Goal: Task Accomplishment & Management: Use online tool/utility

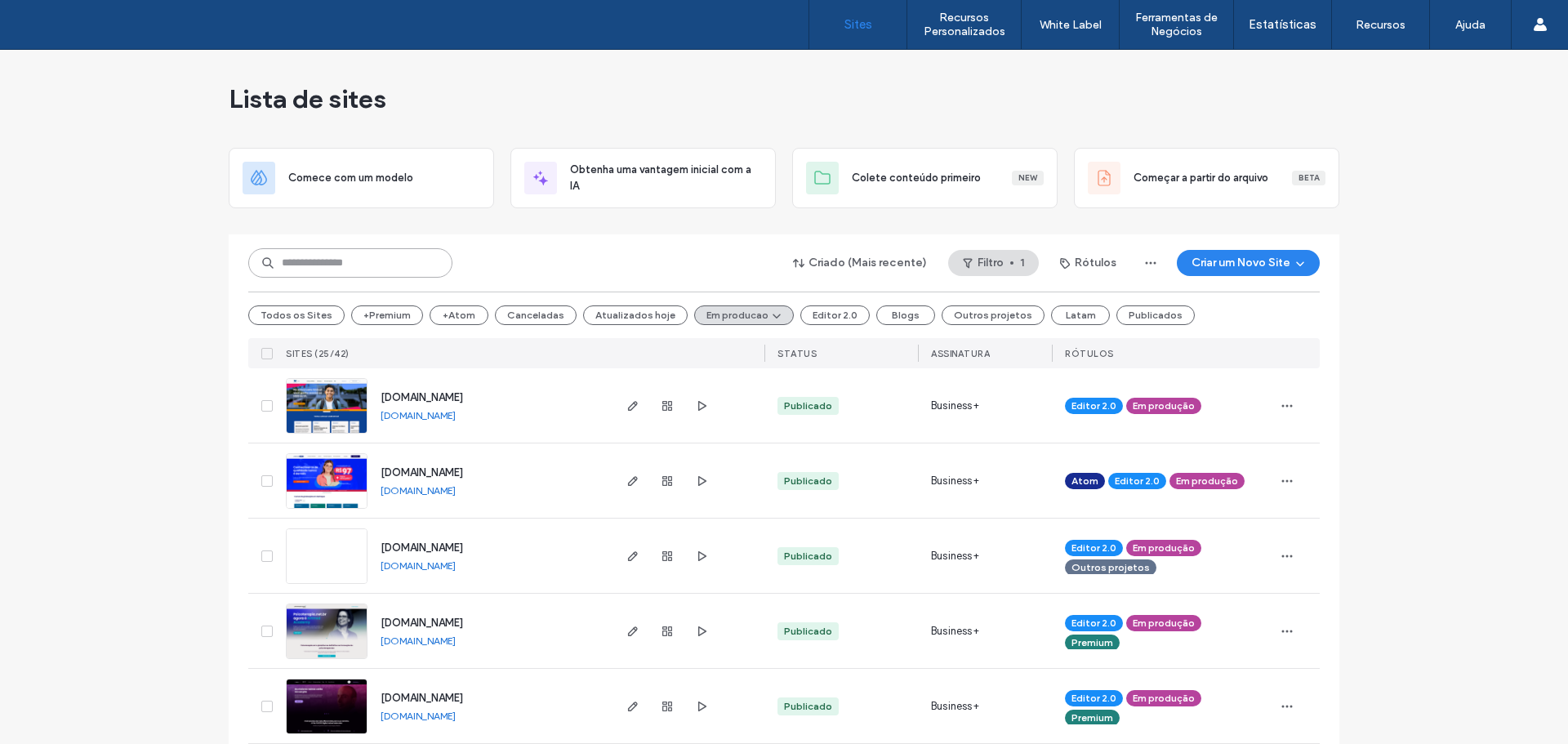
click at [390, 266] on input at bounding box center [350, 262] width 204 height 30
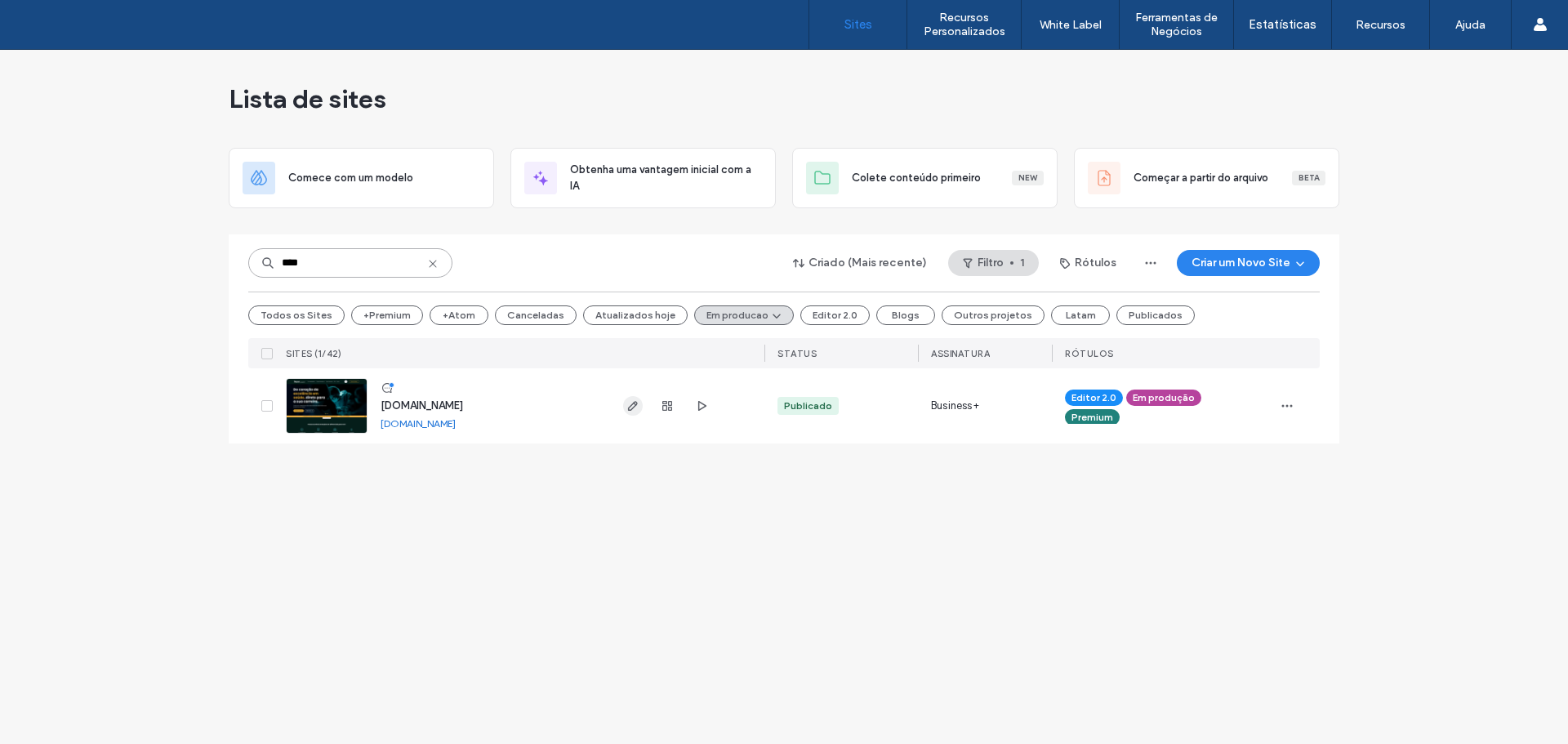
type input "****"
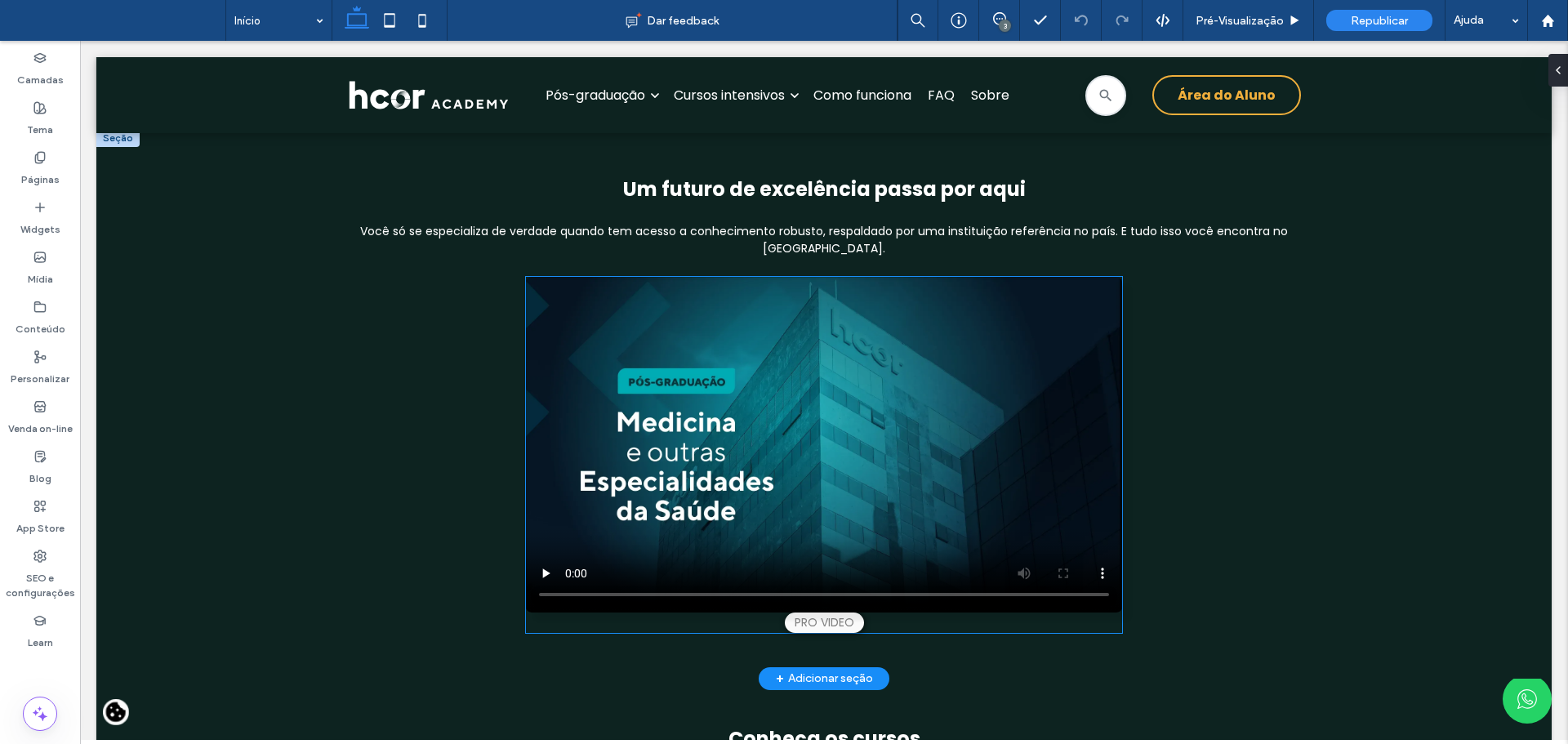
scroll to position [816, 0]
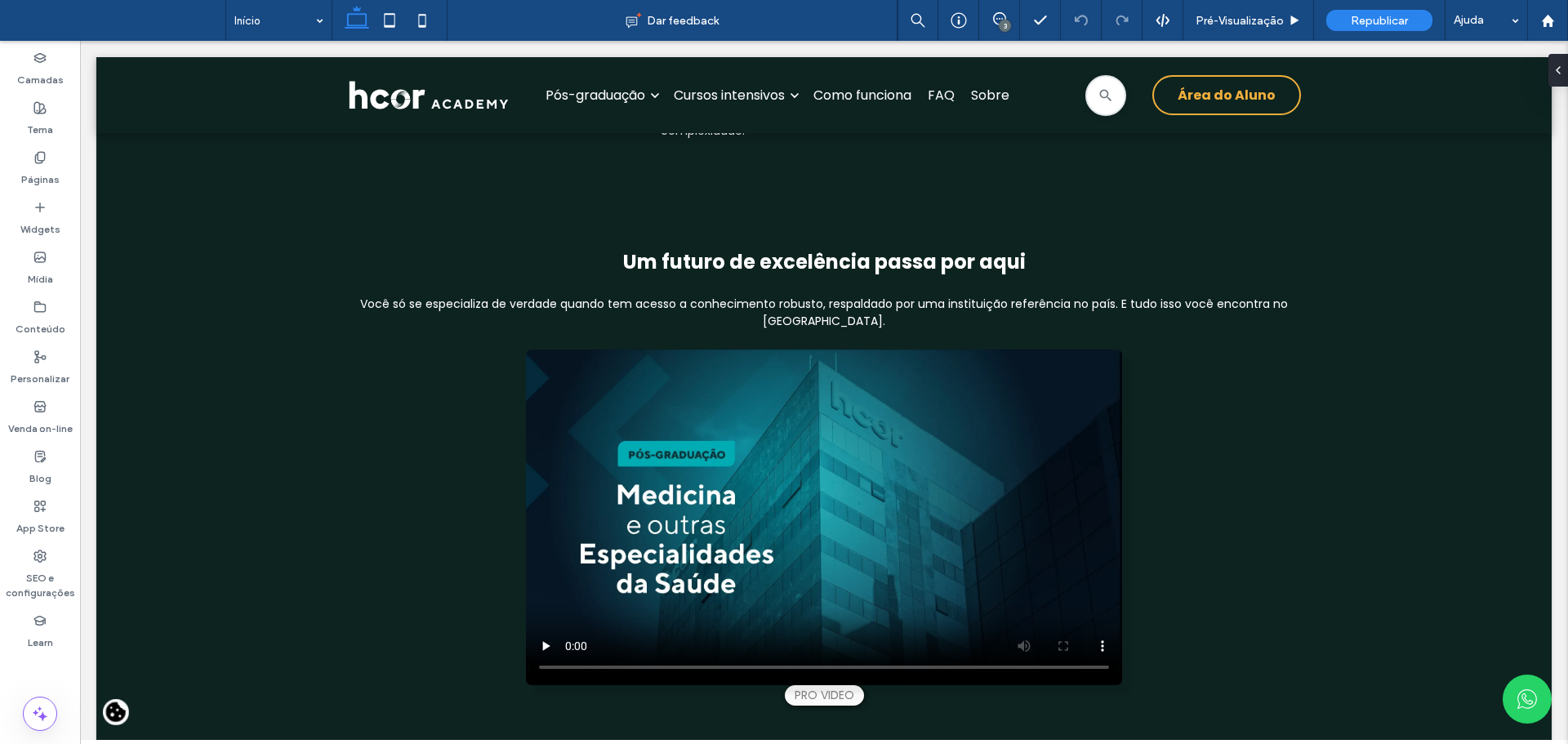
drag, startPoint x: 424, startPoint y: 12, endPoint x: 399, endPoint y: 131, distance: 121.6
click at [424, 13] on icon at bounding box center [422, 21] width 32 height 32
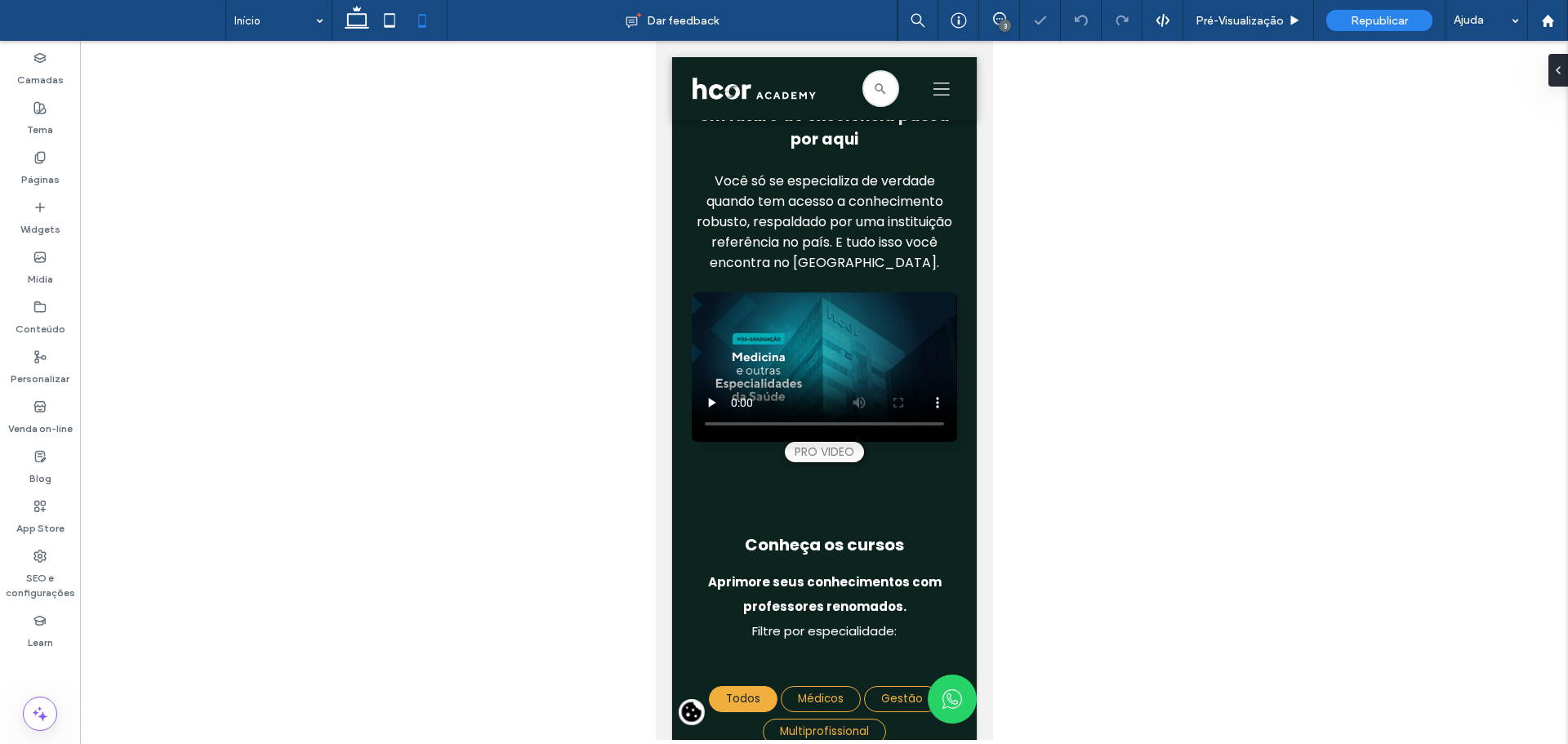
scroll to position [1006, 0]
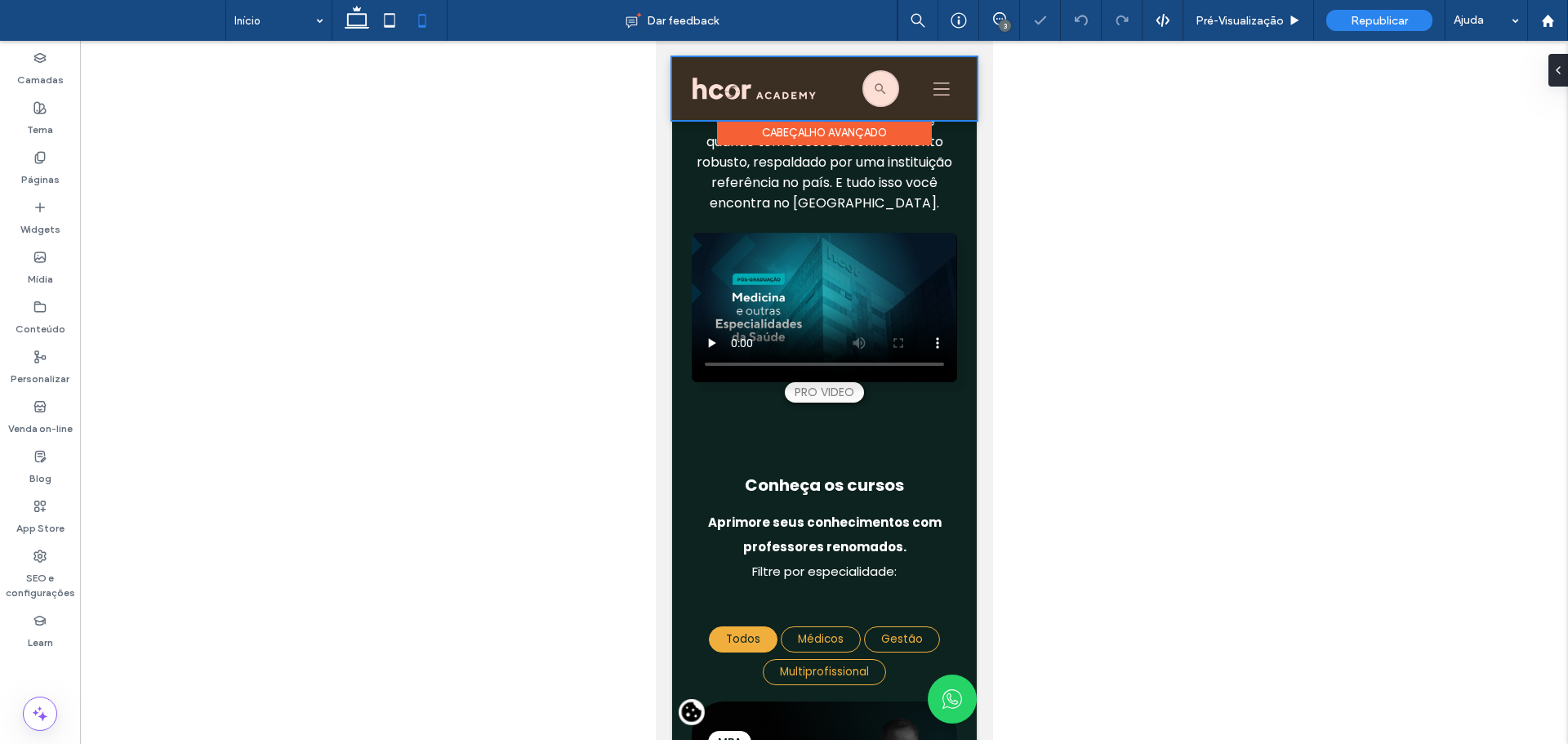
click at [862, 94] on div at bounding box center [823, 89] width 305 height 63
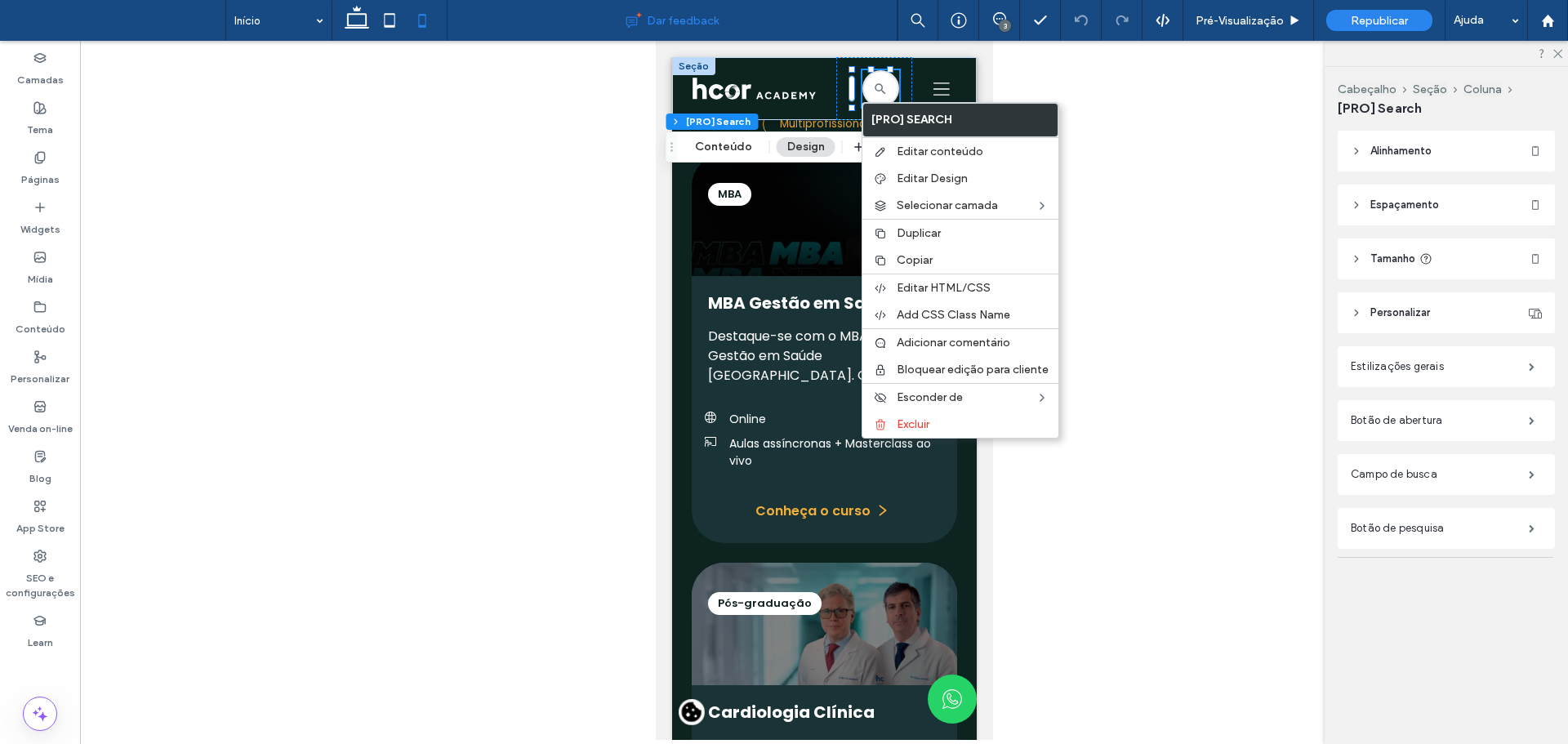
scroll to position [1765, 0]
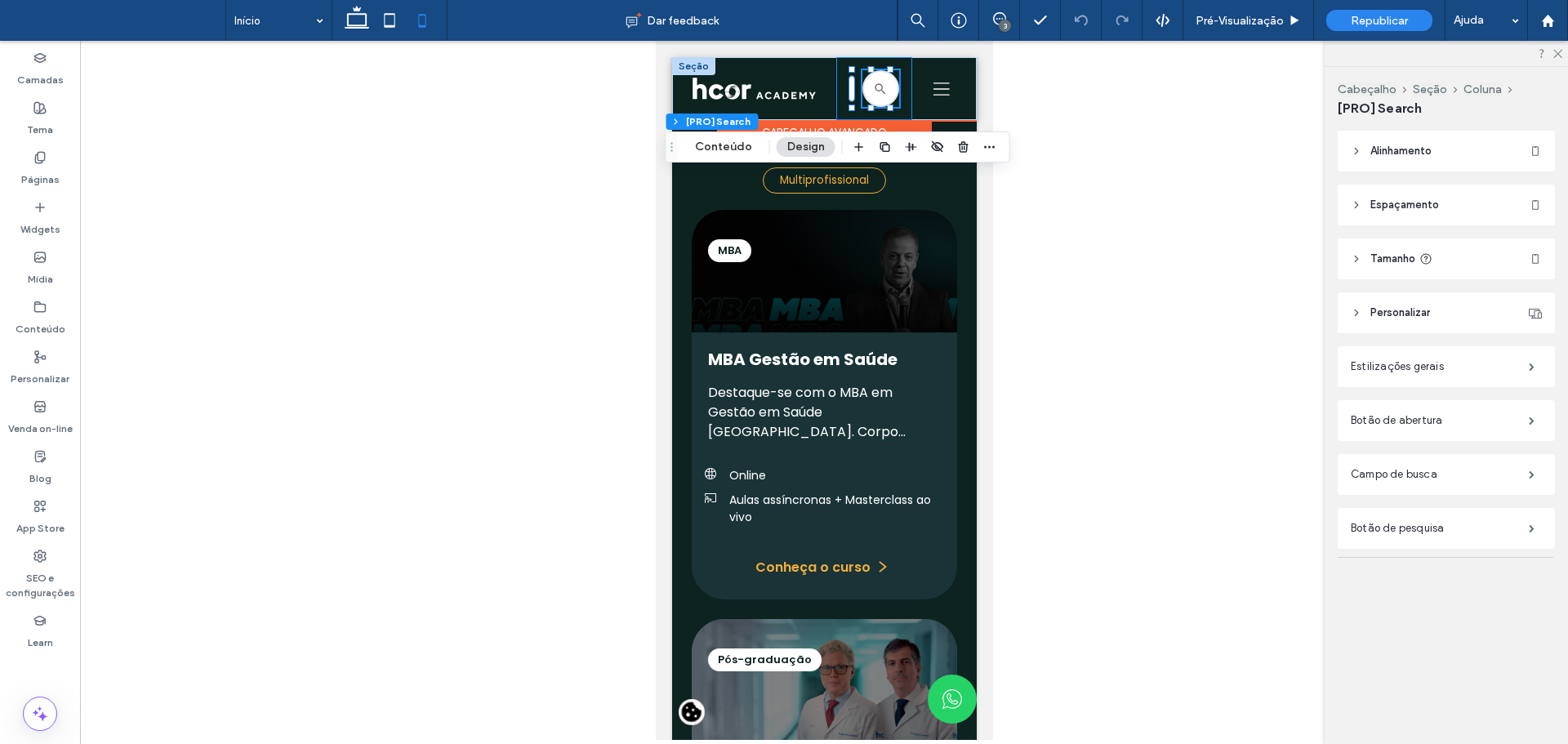
click at [897, 85] on div at bounding box center [873, 89] width 76 height 63
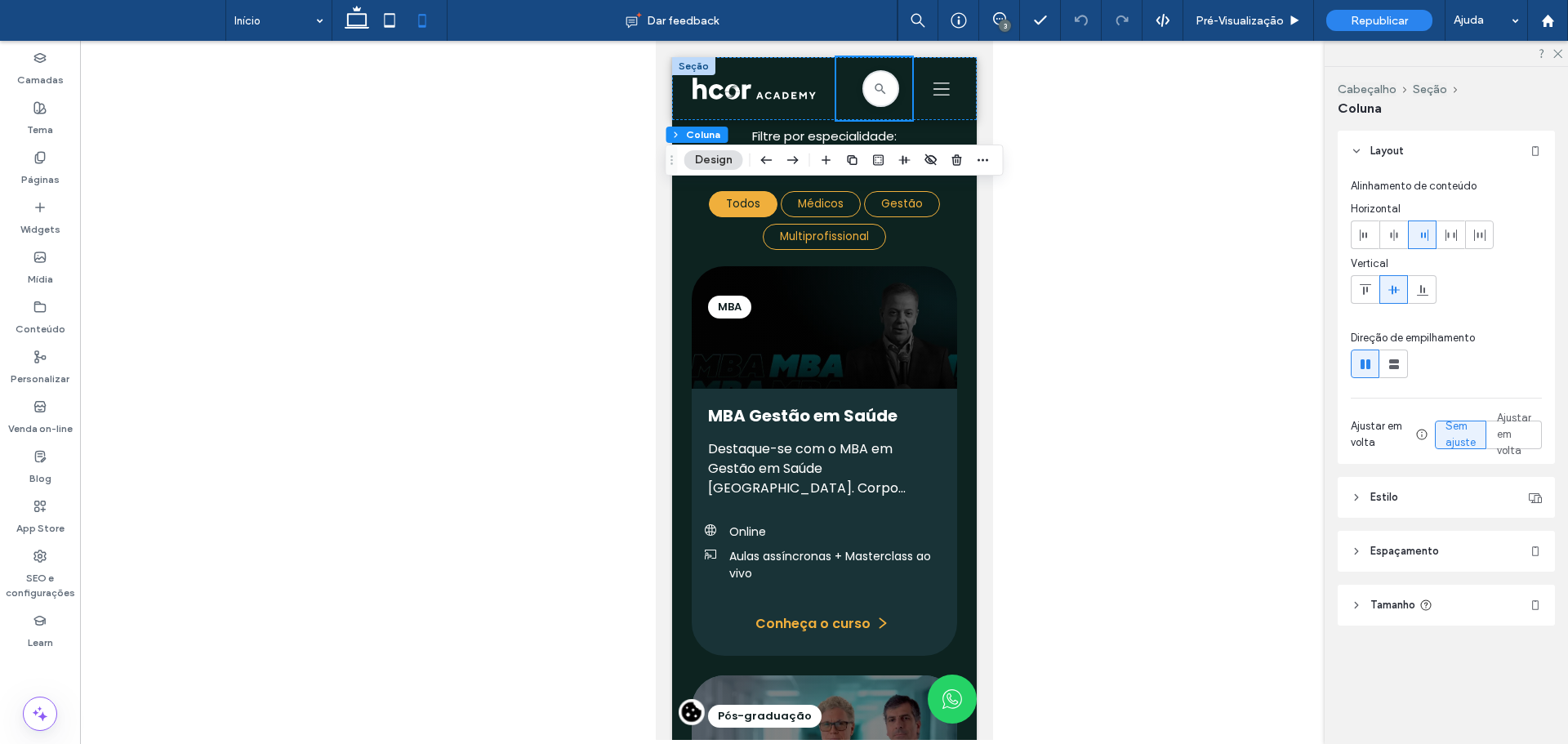
scroll to position [1821, 0]
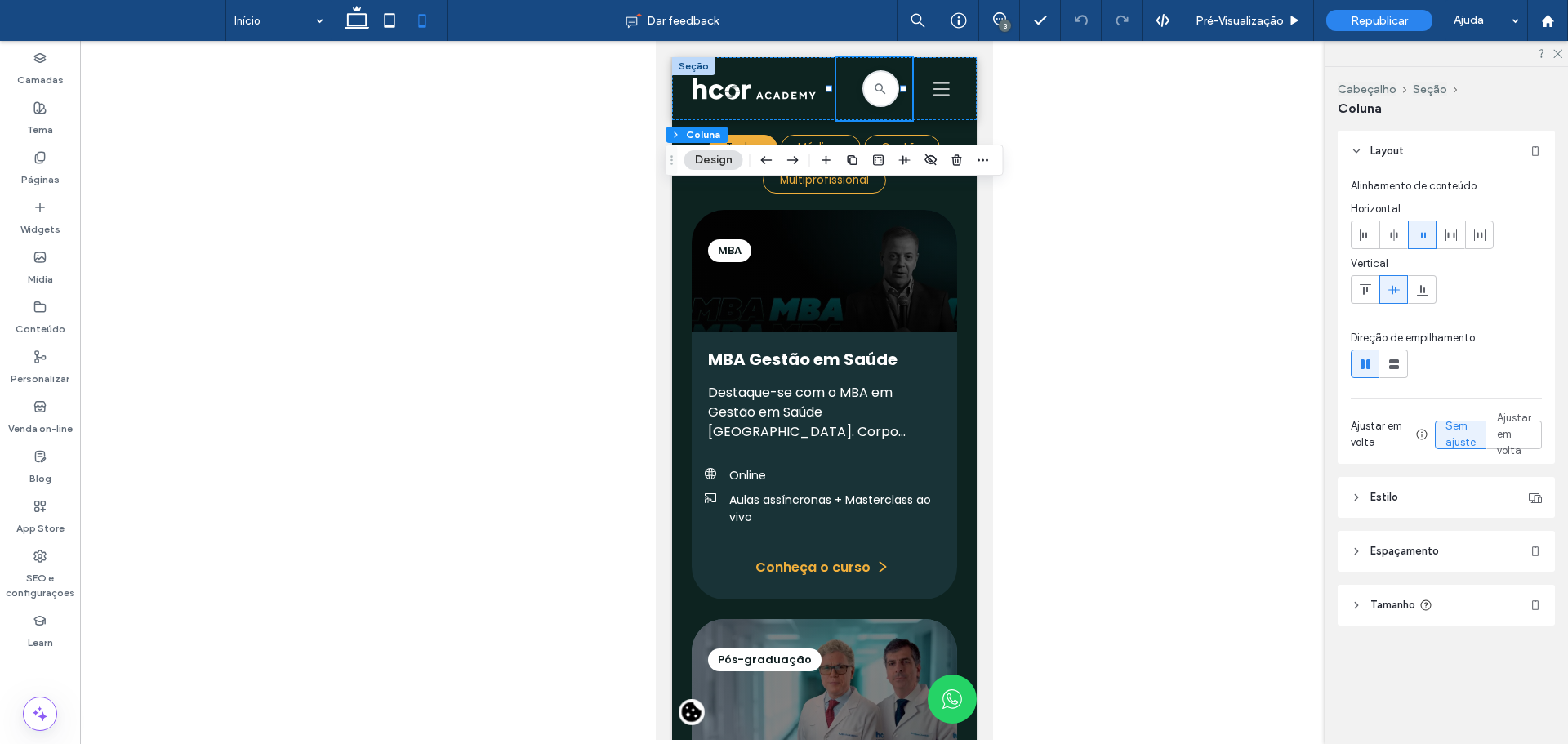
click at [1399, 557] on span "Espaçamento" at bounding box center [1404, 551] width 68 height 16
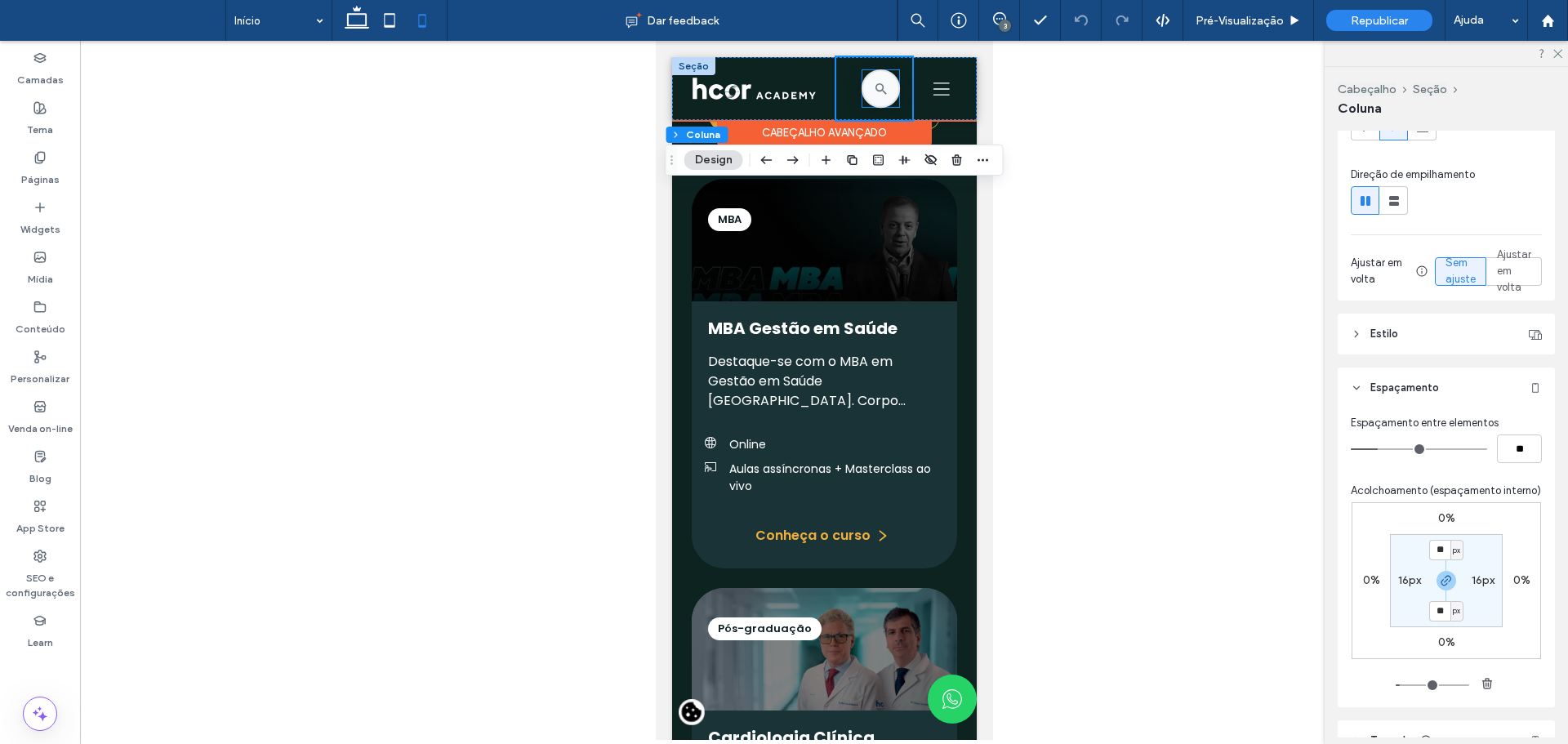
scroll to position [1789, 0]
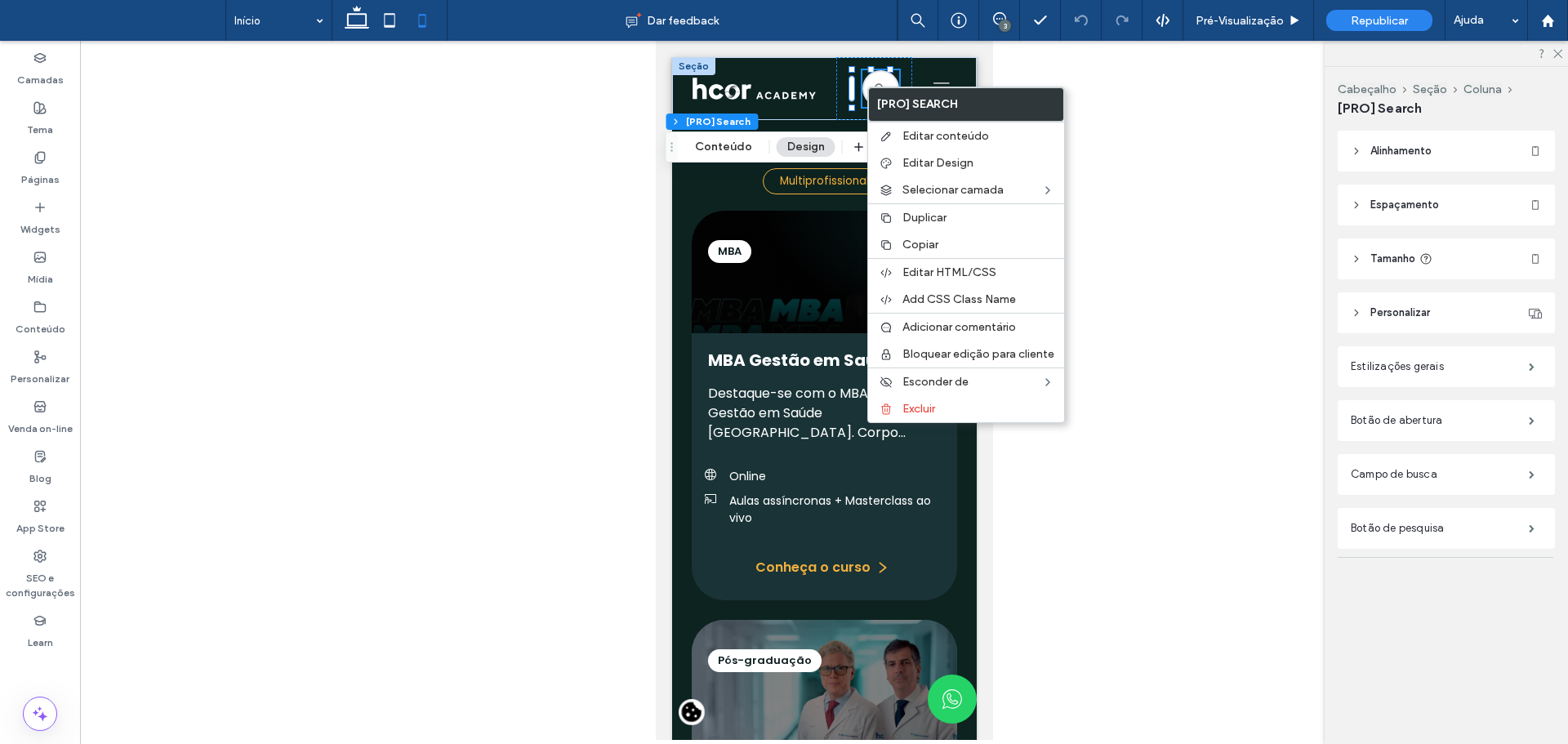
click at [1407, 253] on span "Tamanho" at bounding box center [1393, 259] width 45 height 16
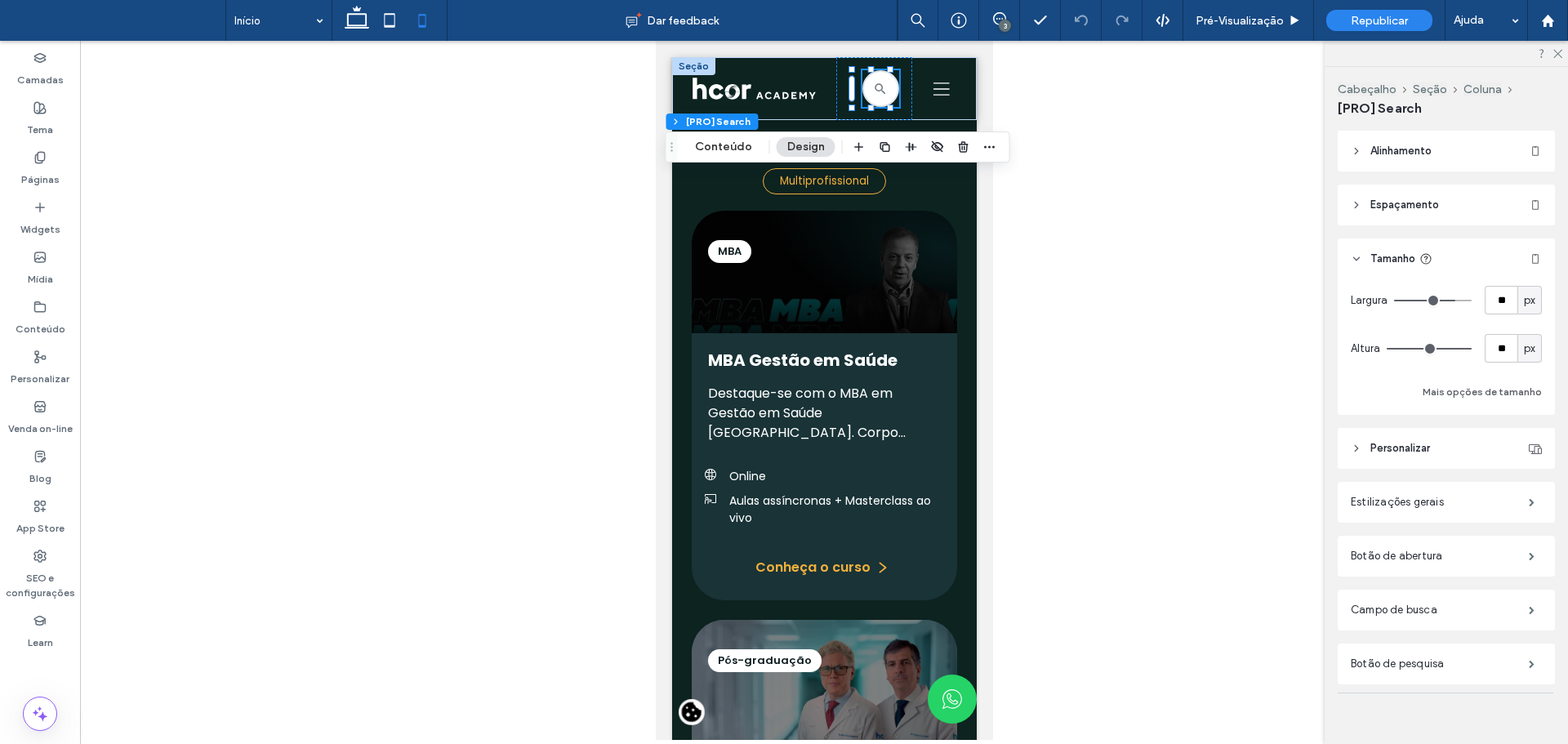
click at [1367, 201] on header "Espaçamento" at bounding box center [1447, 204] width 217 height 40
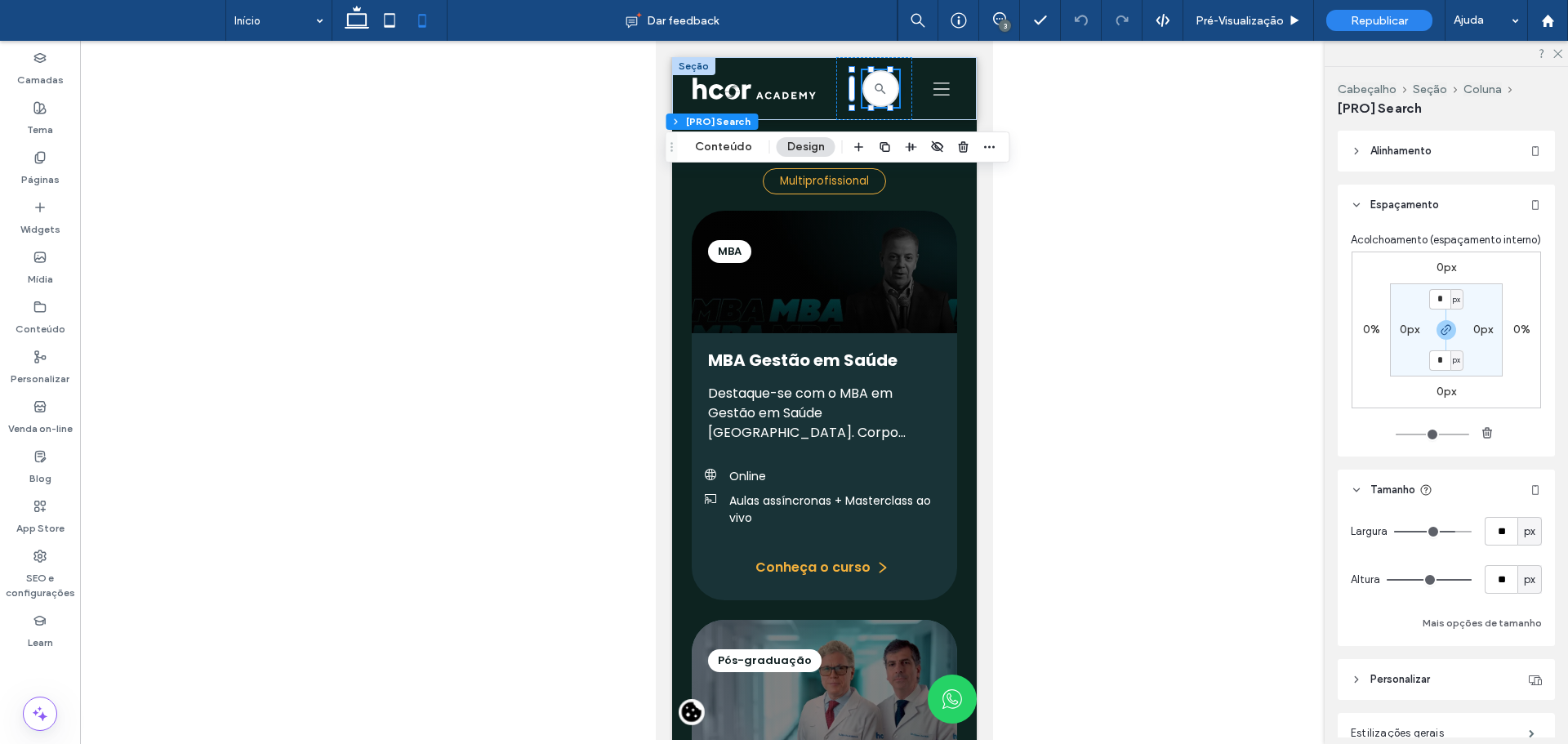
click at [1368, 201] on header "Espaçamento" at bounding box center [1447, 204] width 217 height 40
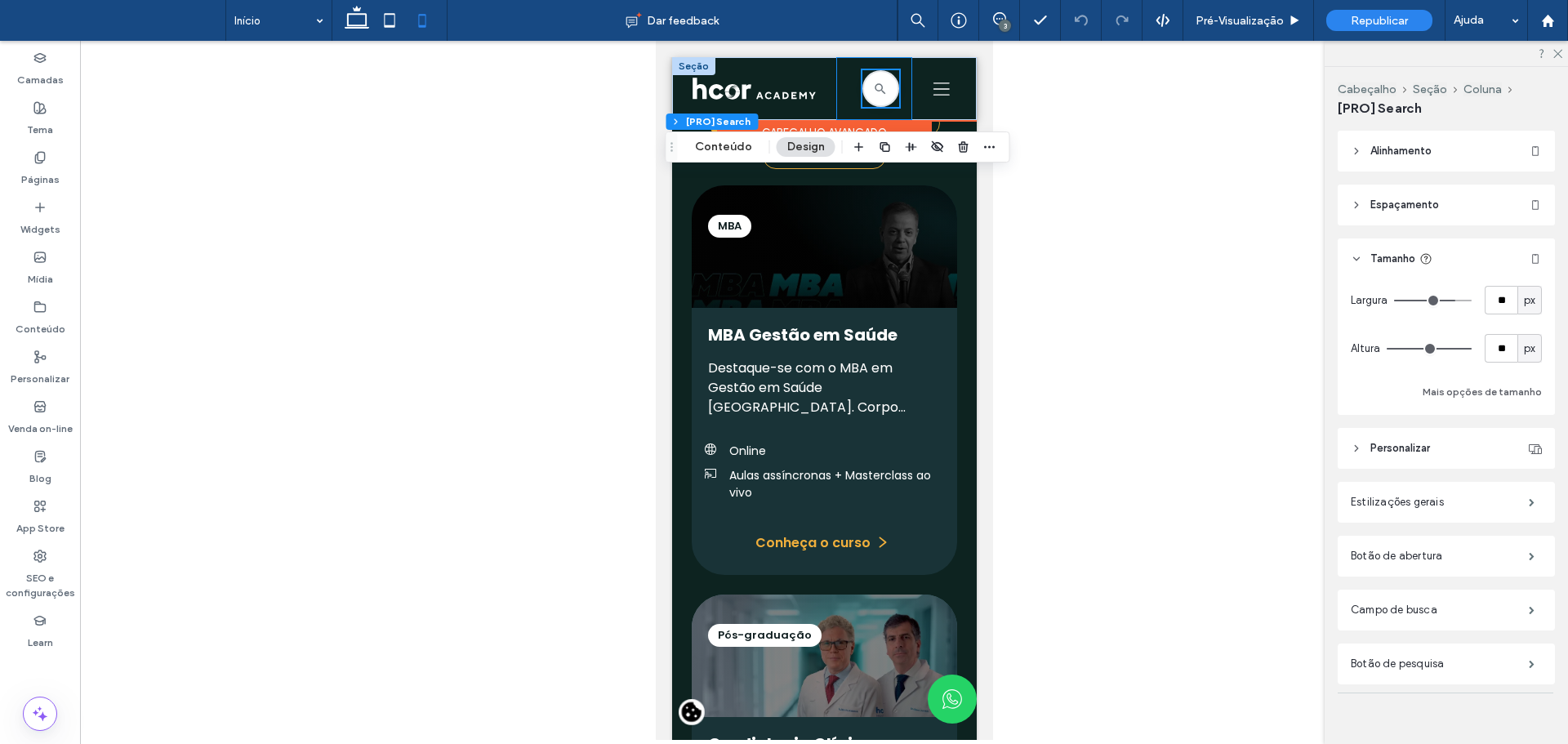
scroll to position [1765, 0]
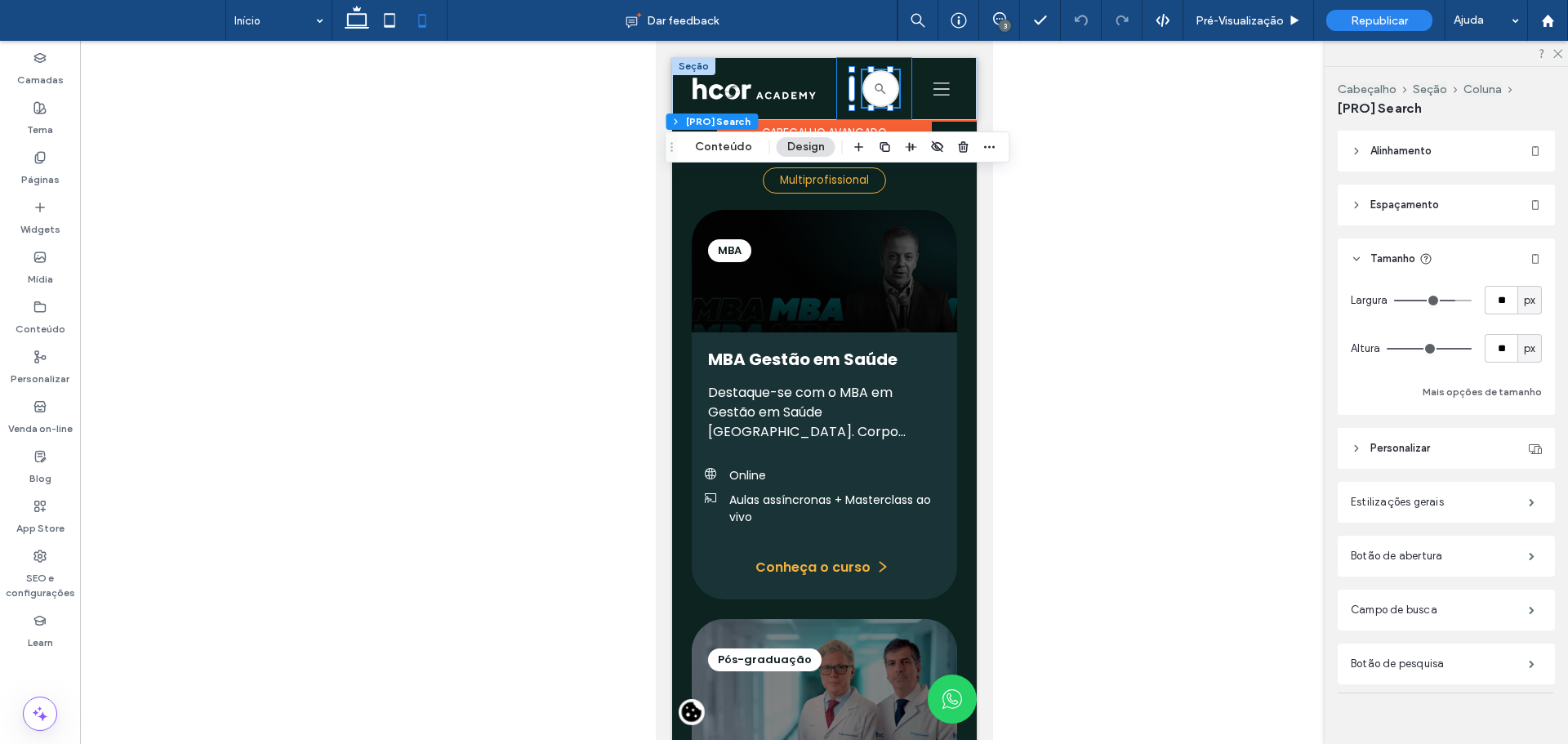
click at [836, 80] on div at bounding box center [873, 89] width 76 height 63
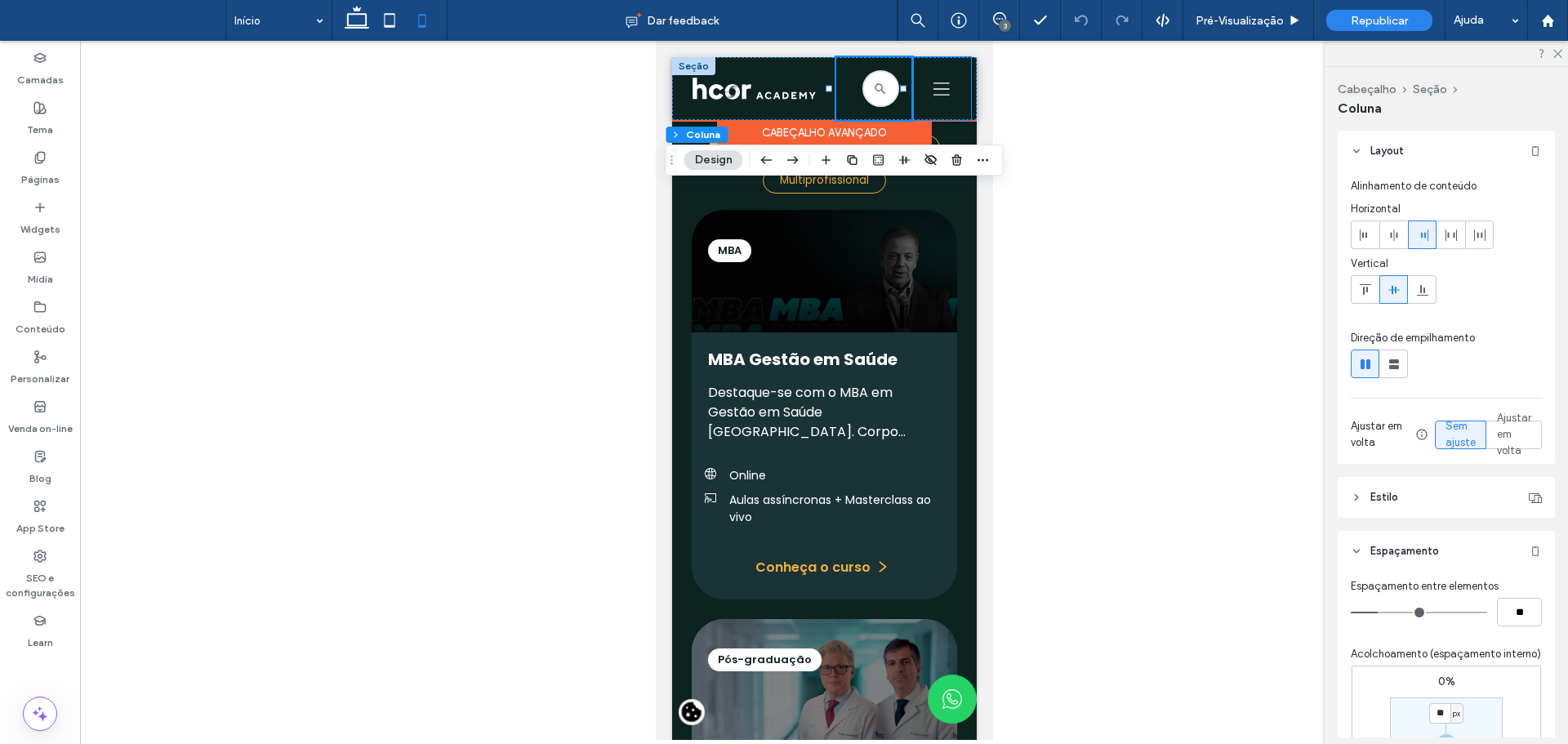
click at [922, 75] on div "Uma silhueta de três linhas pretas em um fundo branco." at bounding box center [940, 89] width 58 height 63
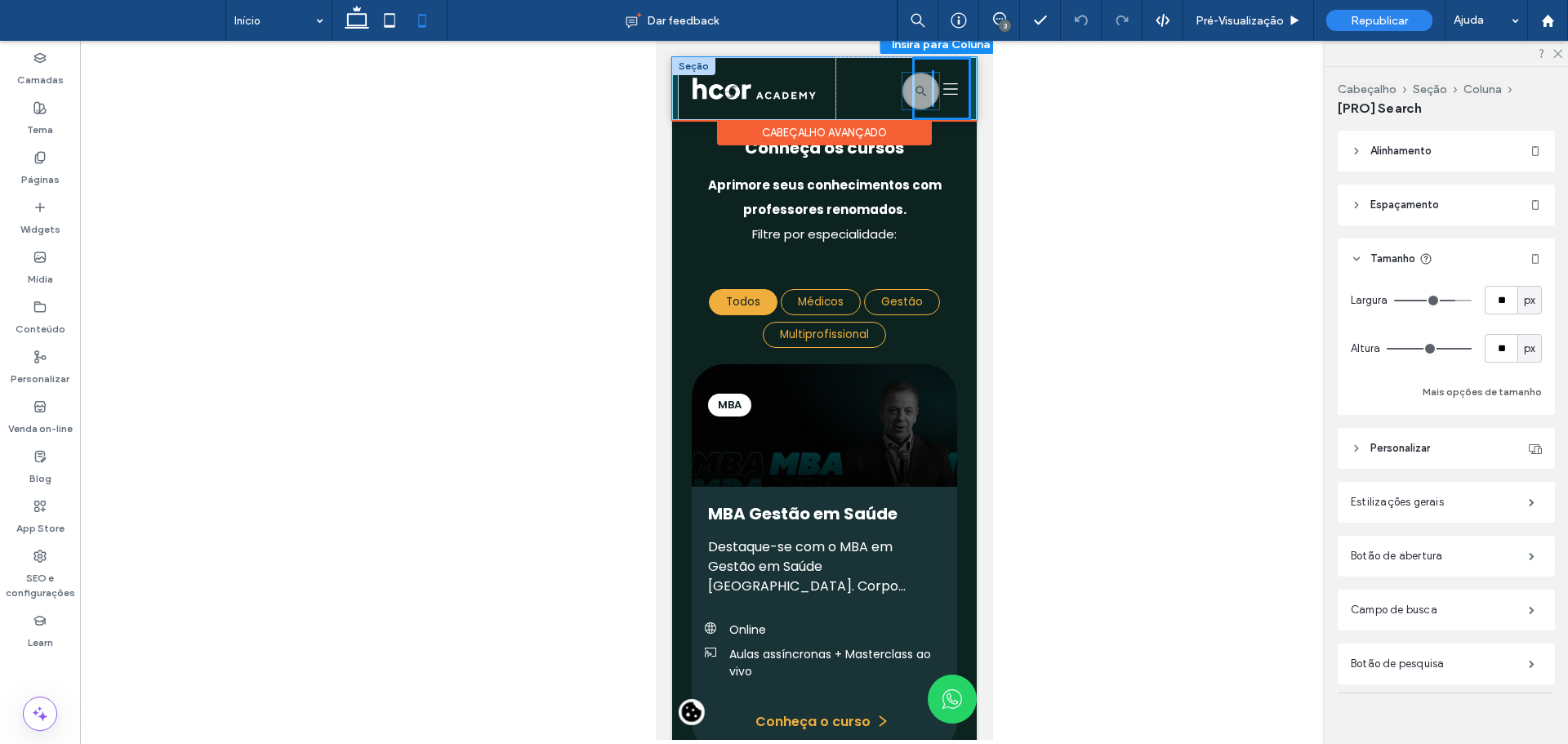
drag, startPoint x: 860, startPoint y: 91, endPoint x: 910, endPoint y: 93, distance: 50.0
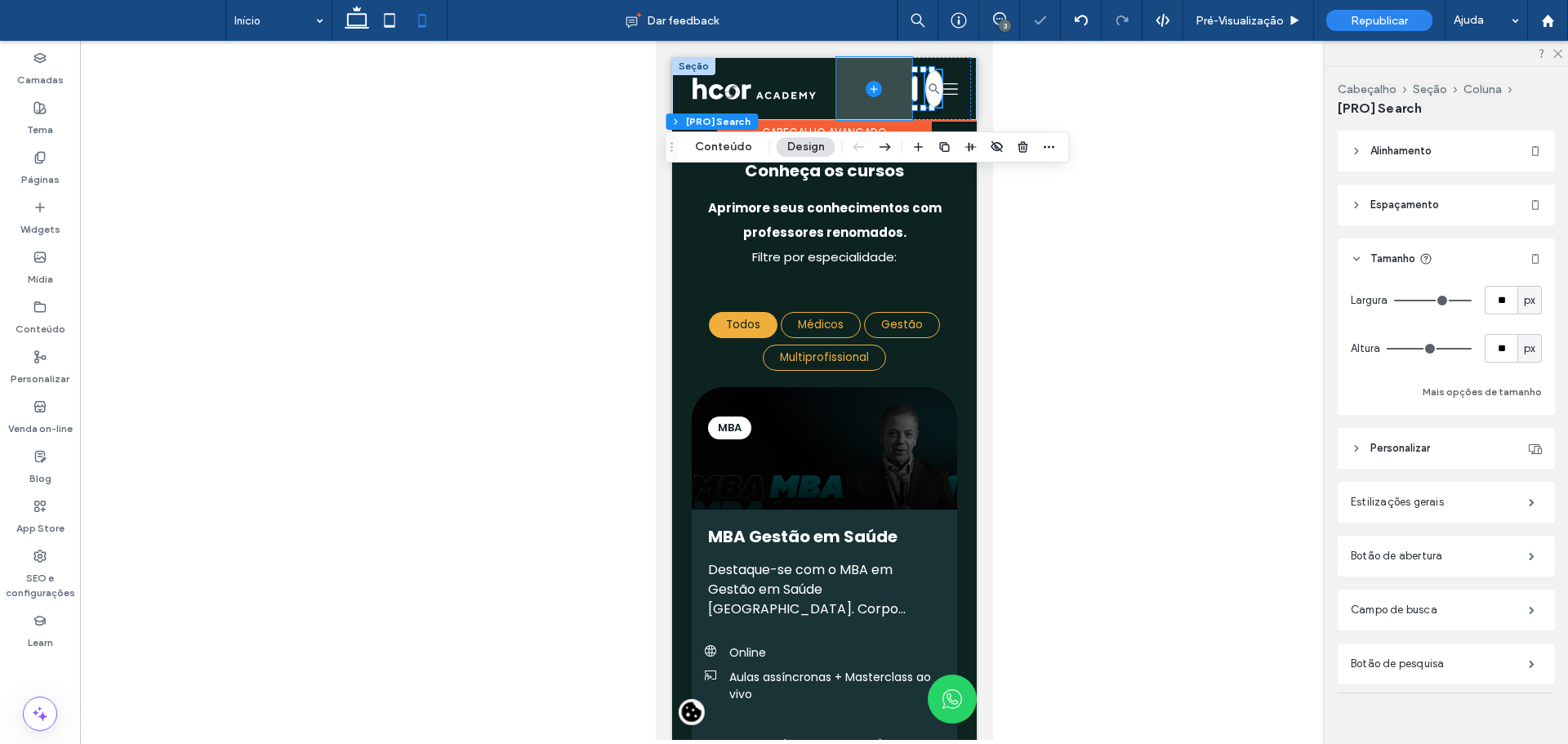
click at [837, 72] on span at bounding box center [873, 89] width 76 height 63
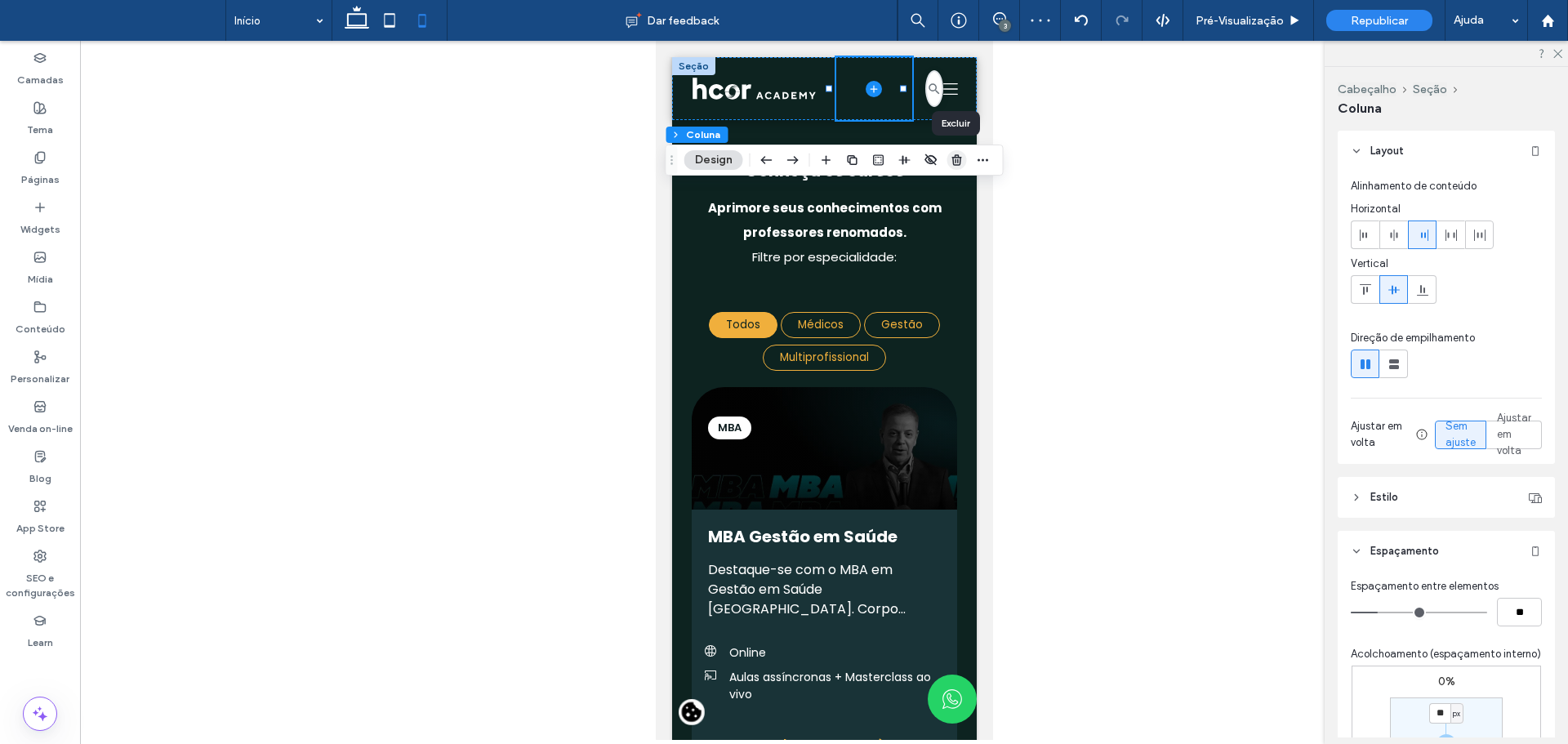
click at [952, 156] on icon "button" at bounding box center [957, 160] width 13 height 13
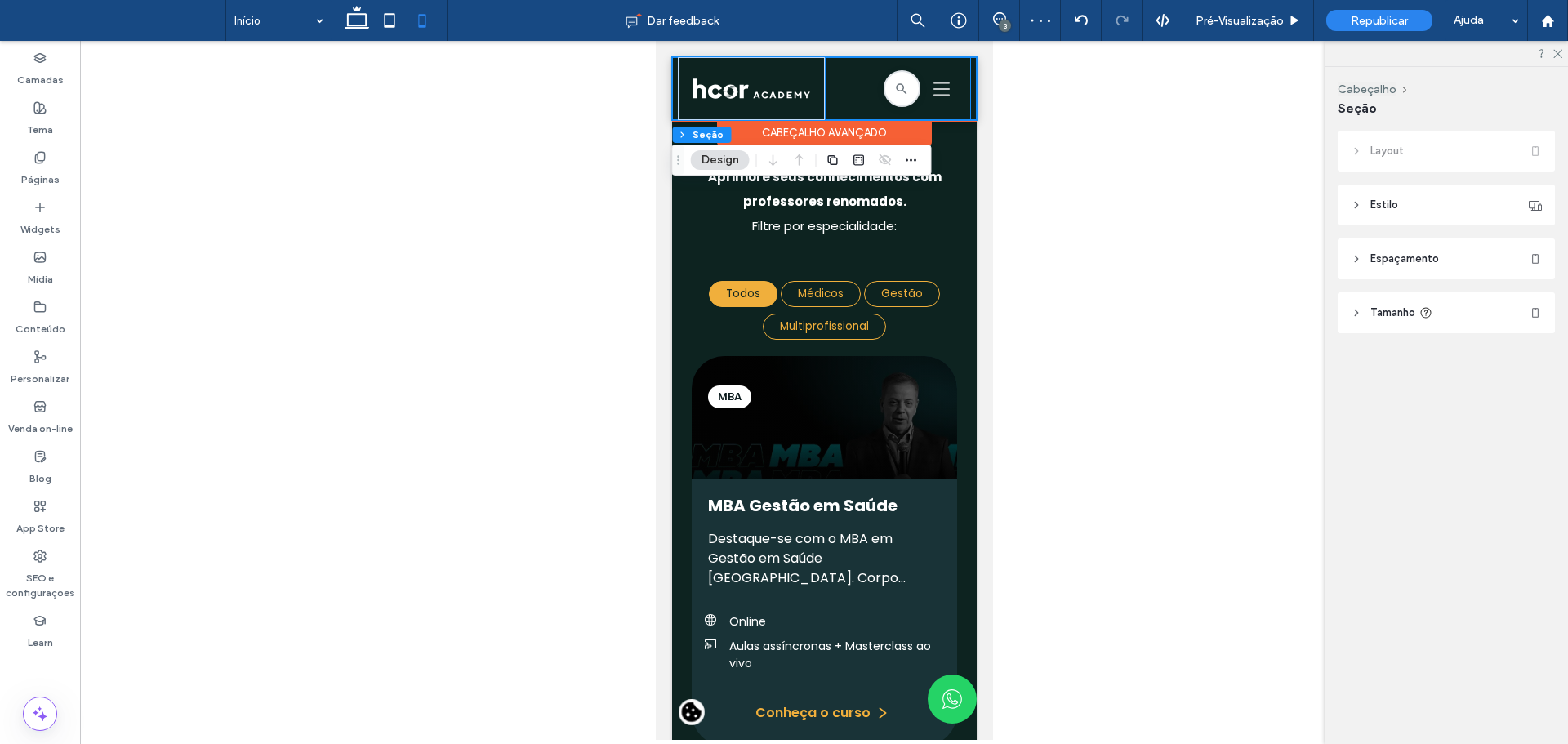
scroll to position [1612, 0]
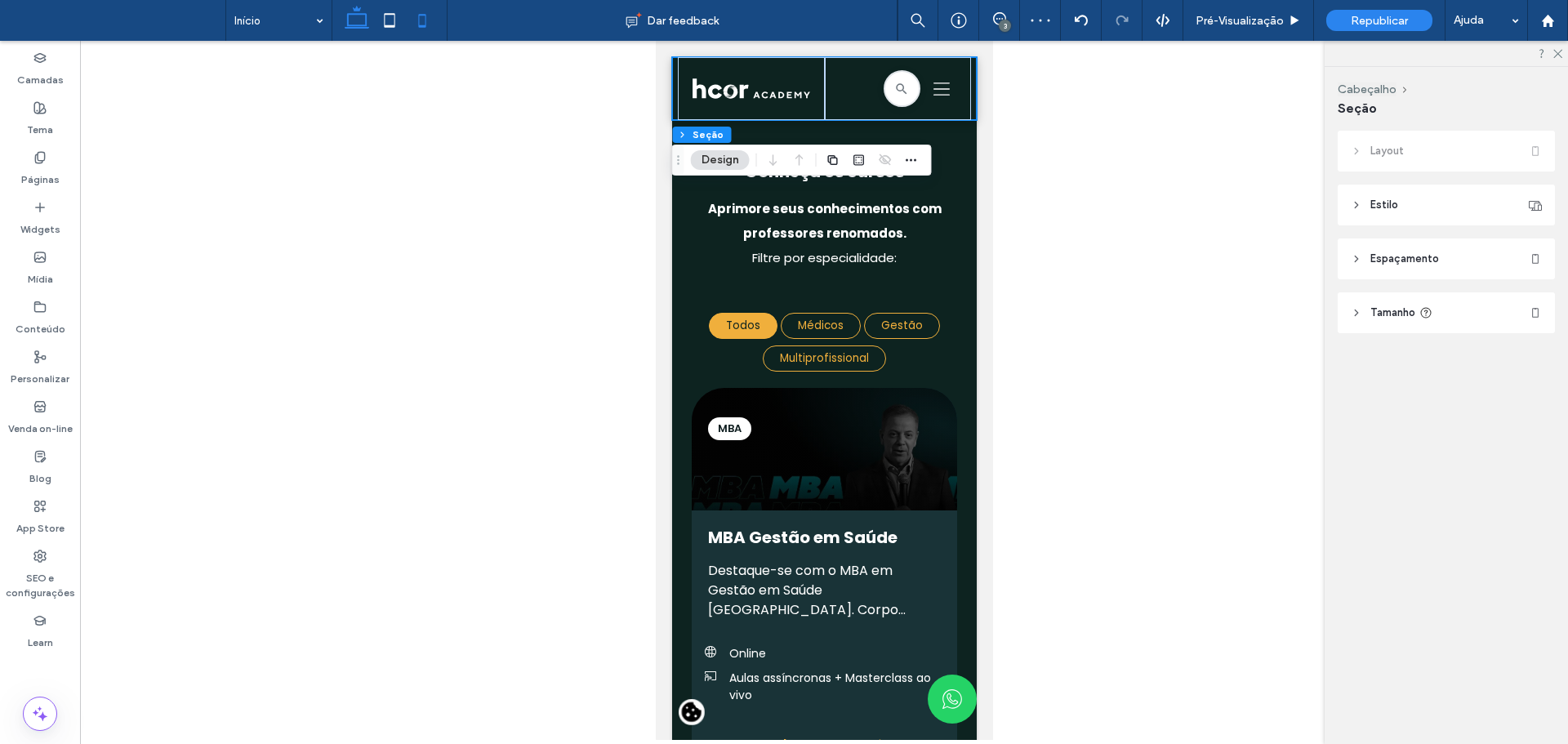
click at [349, 16] on use at bounding box center [357, 16] width 24 height 22
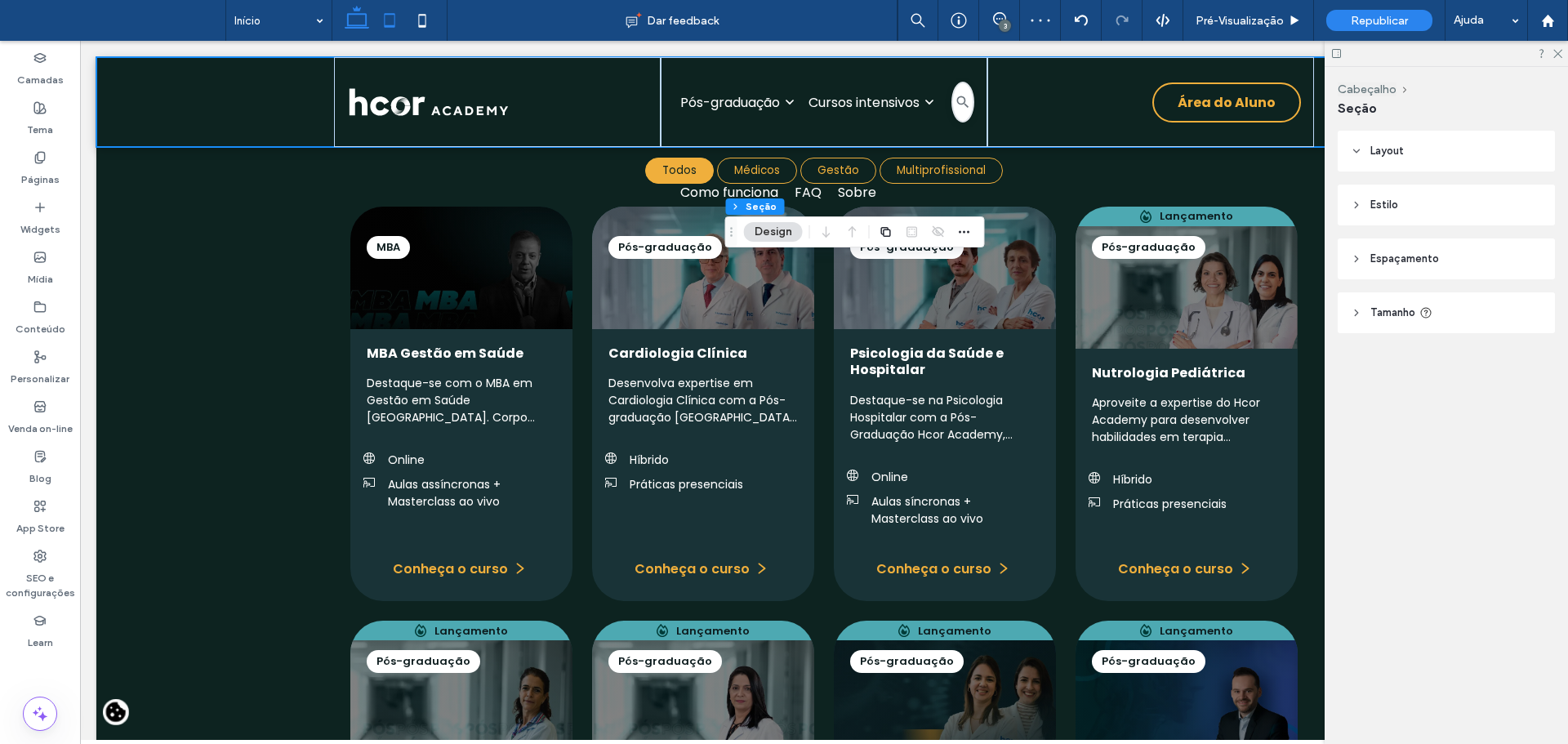
type input "**"
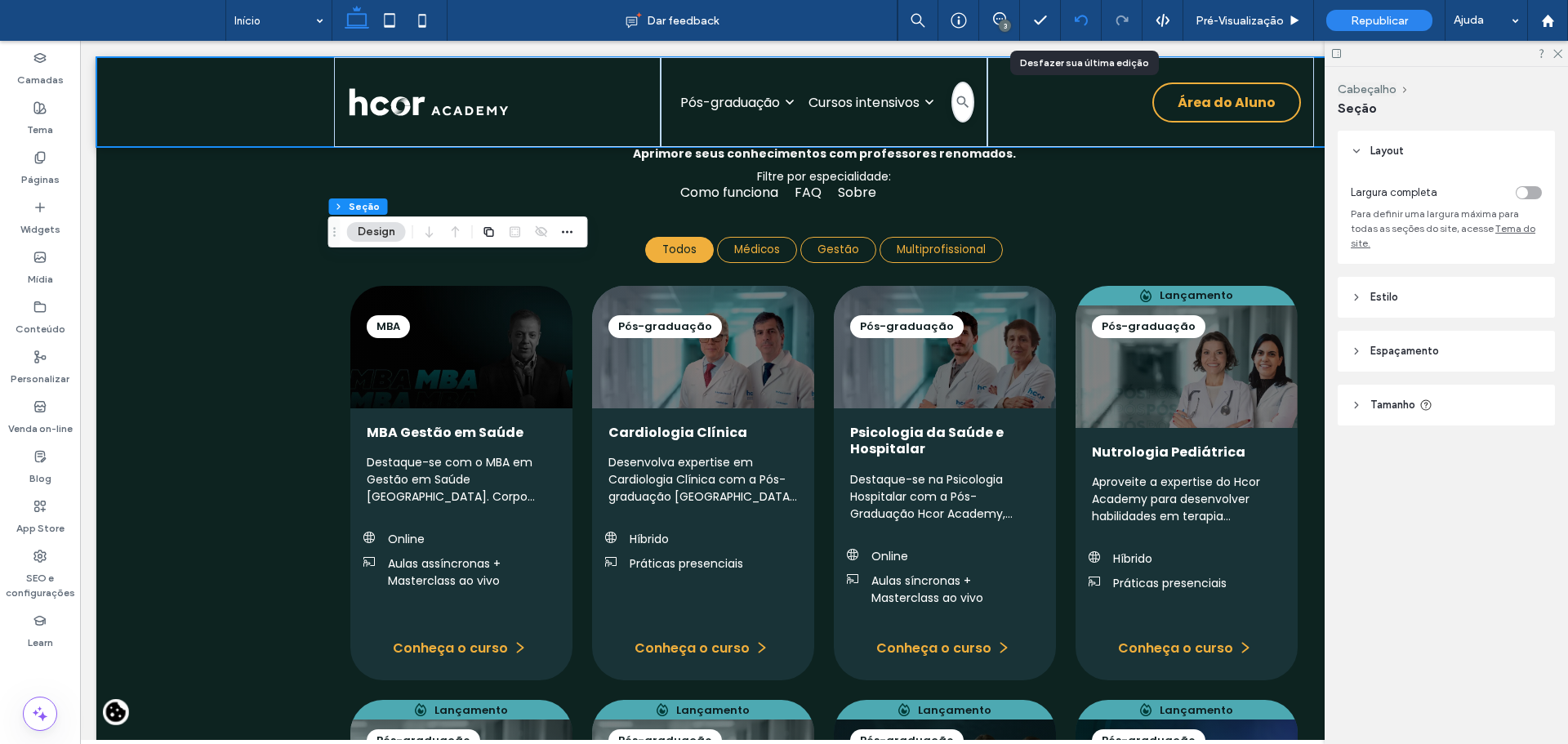
scroll to position [1535, 0]
click at [1080, 15] on icon at bounding box center [1081, 20] width 13 height 13
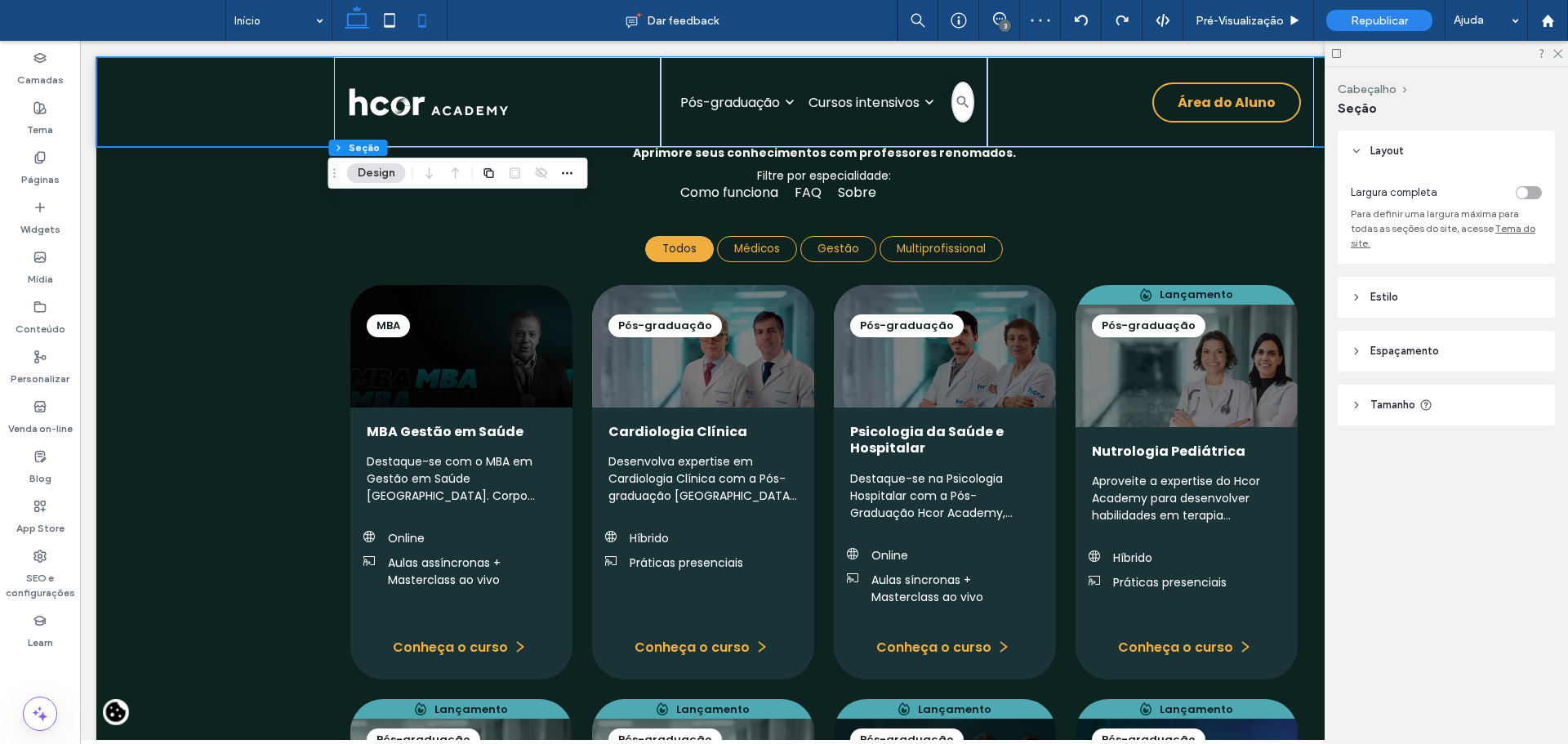
click at [422, 21] on icon at bounding box center [422, 21] width 32 height 32
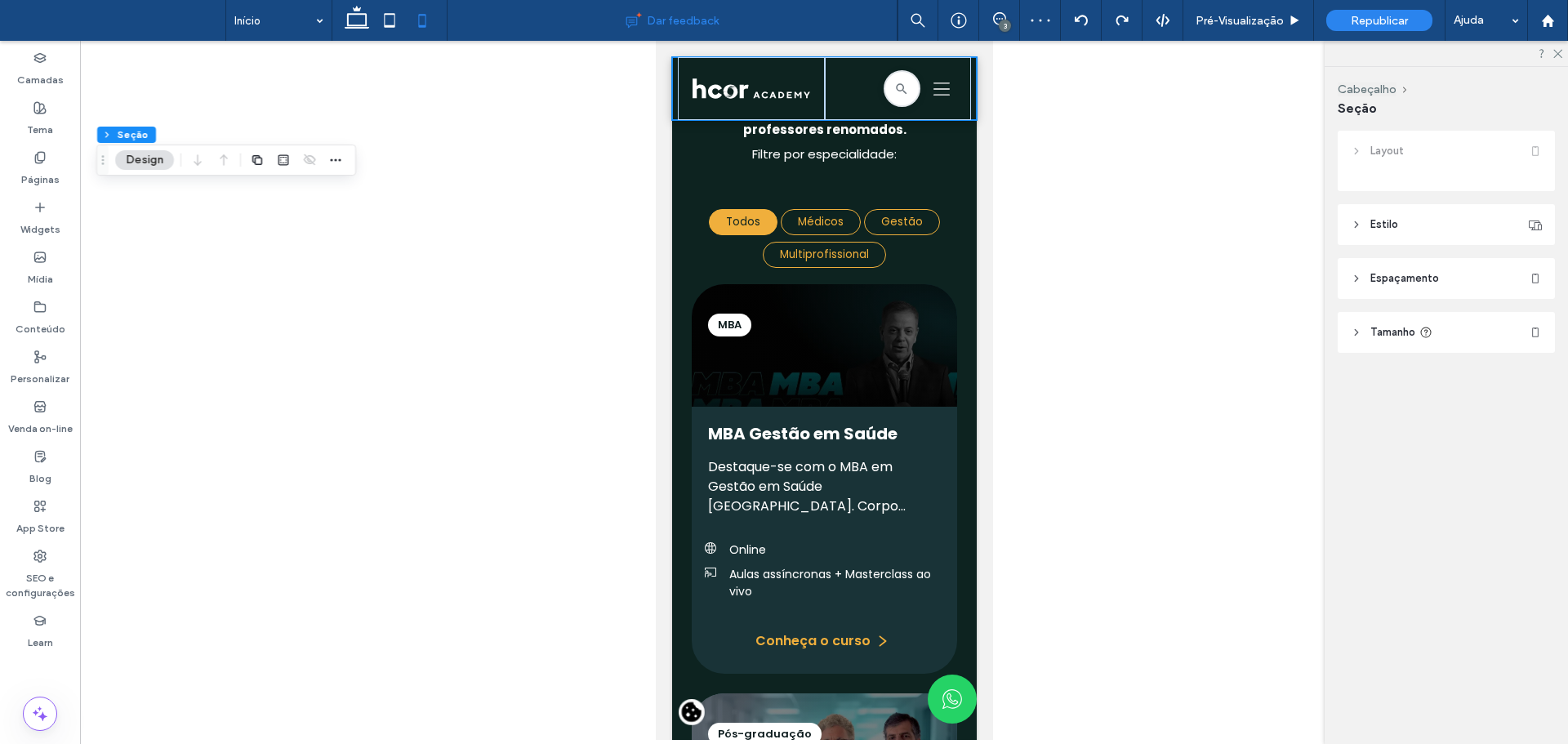
type input "**"
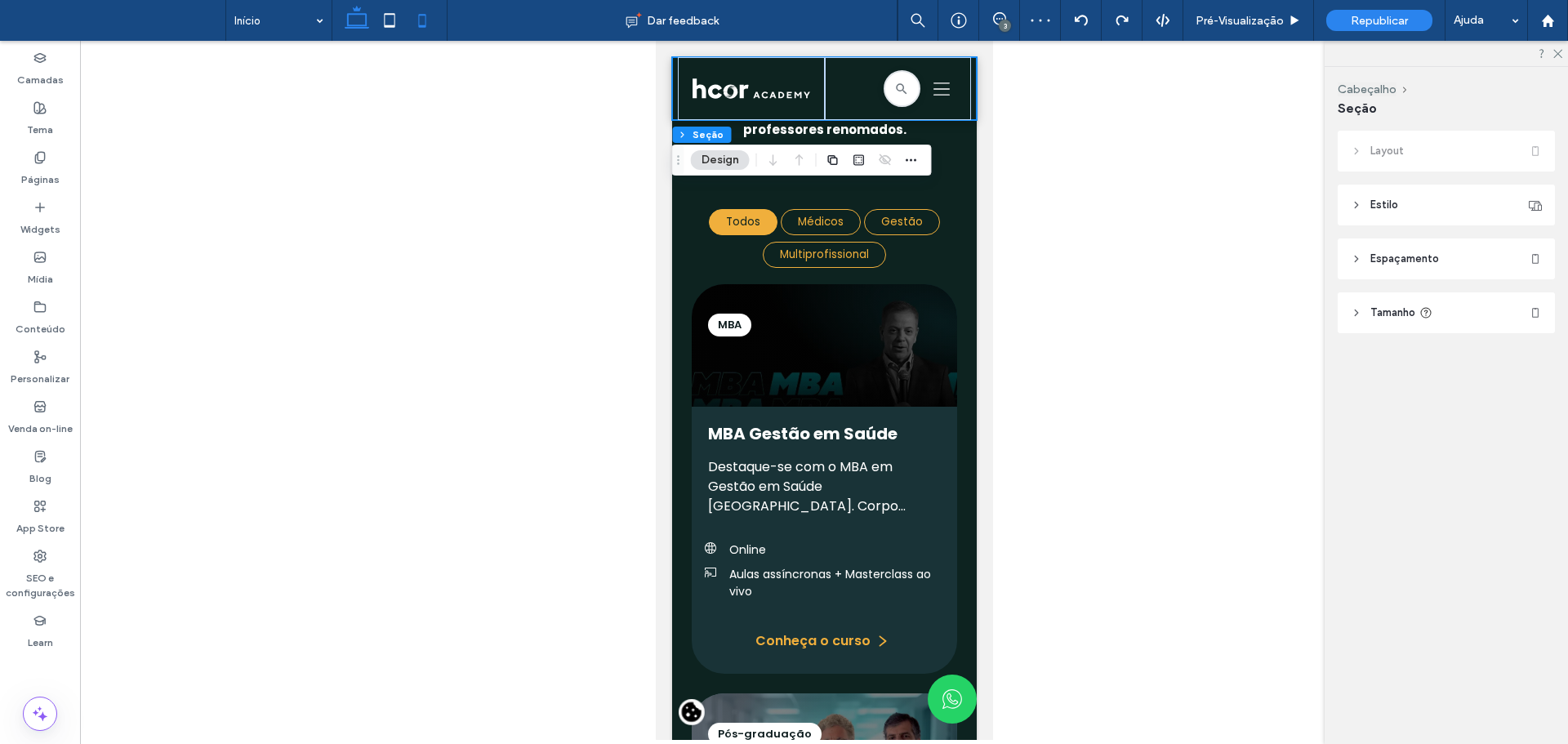
click at [361, 13] on use at bounding box center [357, 16] width 24 height 22
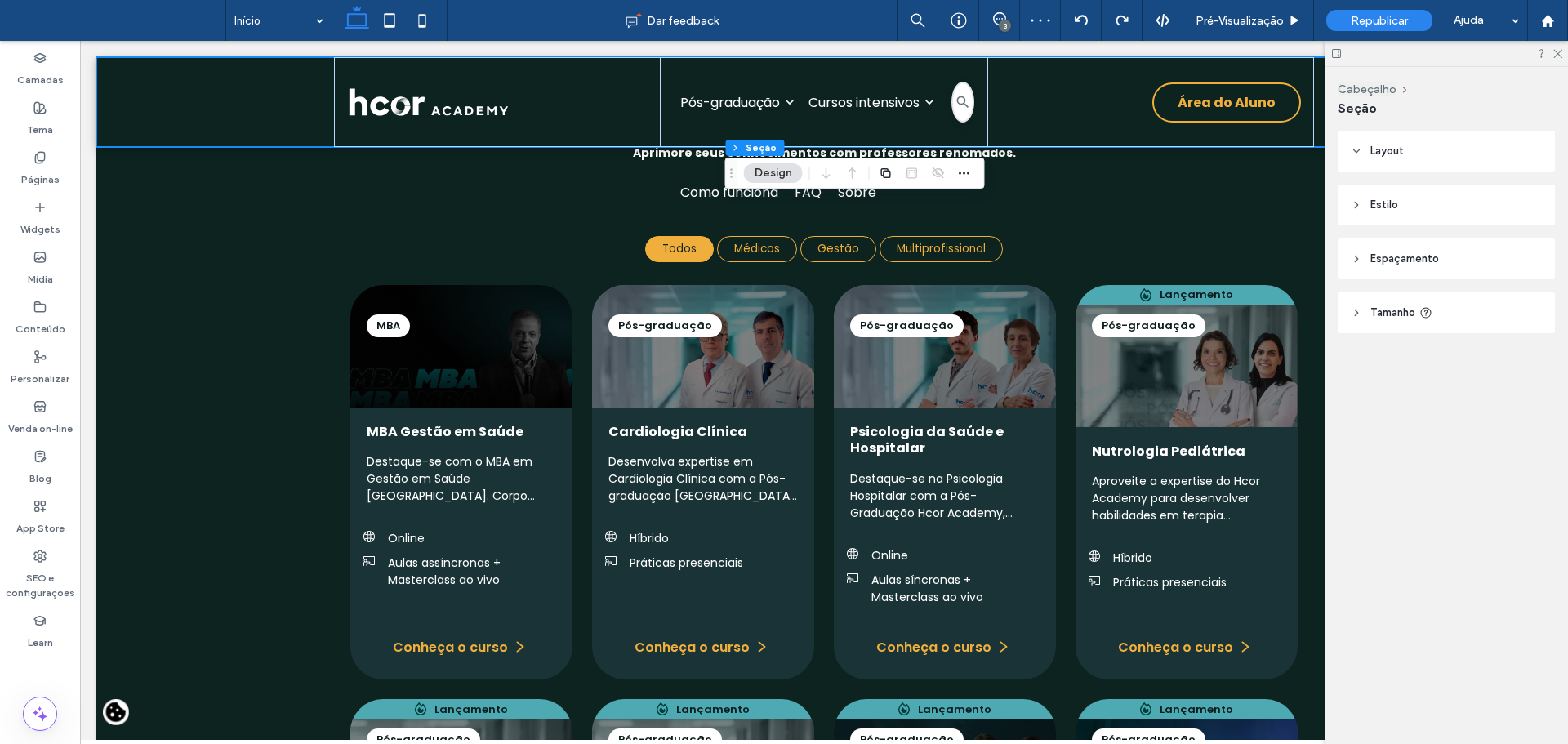
type input "**"
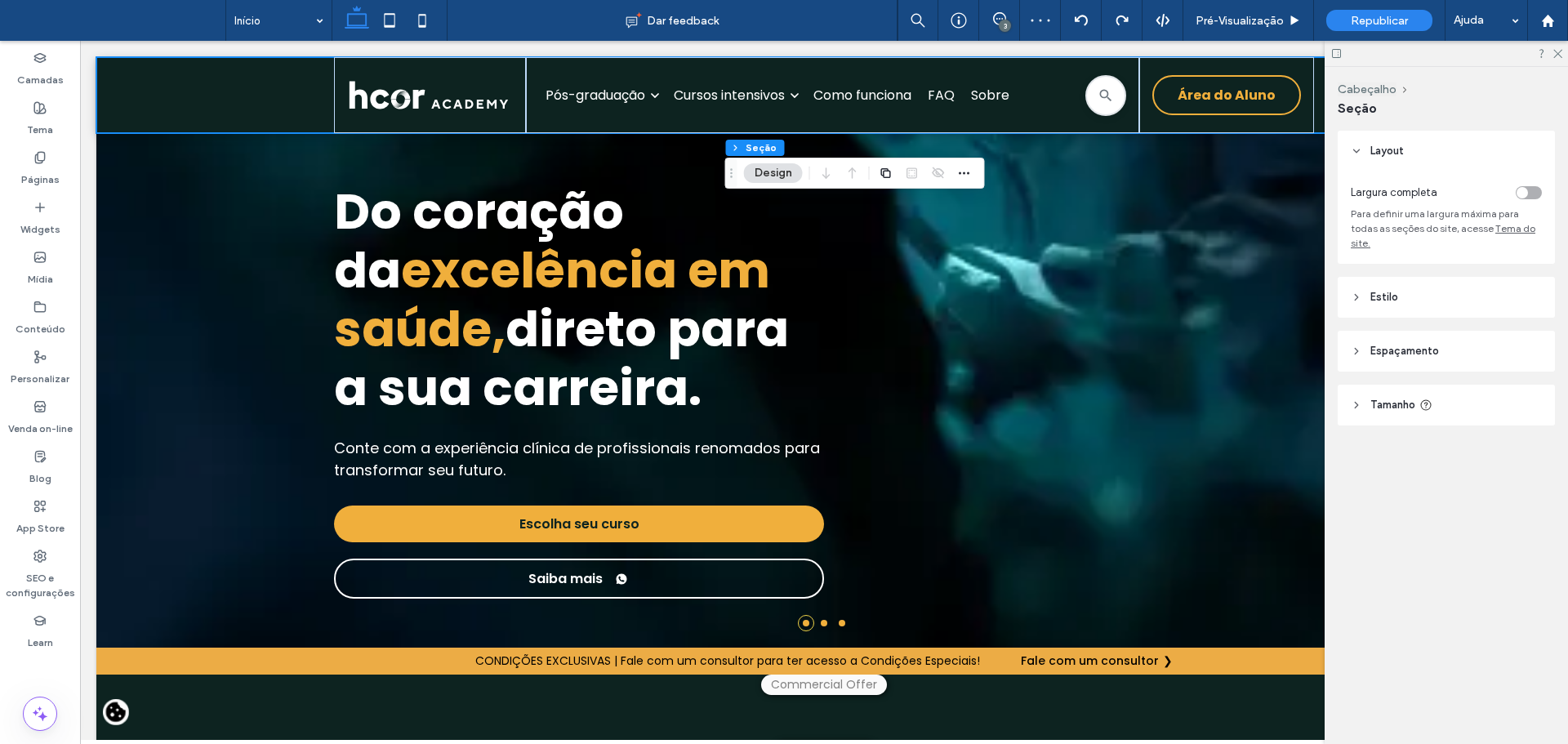
scroll to position [0, 0]
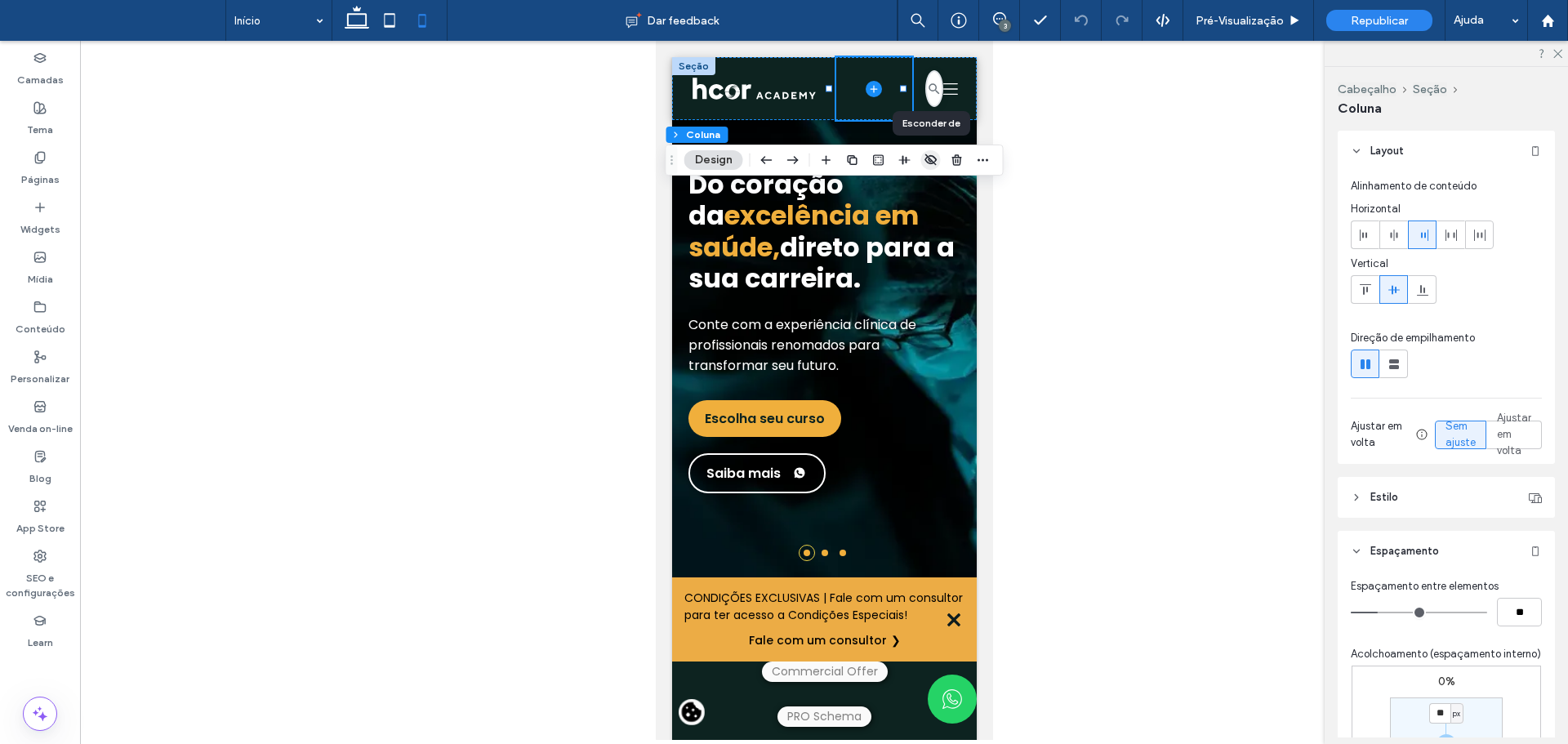
click at [927, 161] on icon "button" at bounding box center [931, 160] width 13 height 13
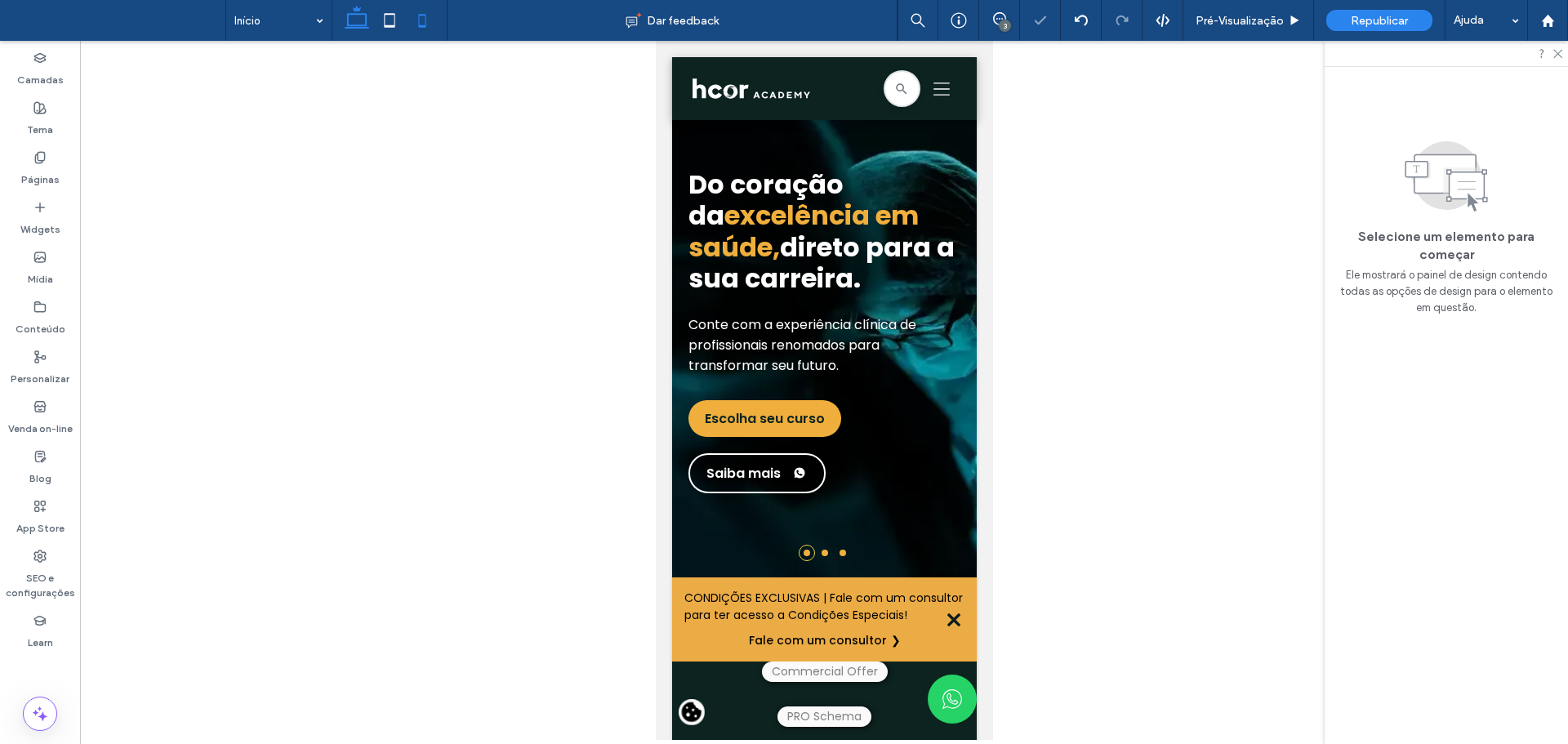
click at [358, 22] on icon at bounding box center [357, 21] width 32 height 32
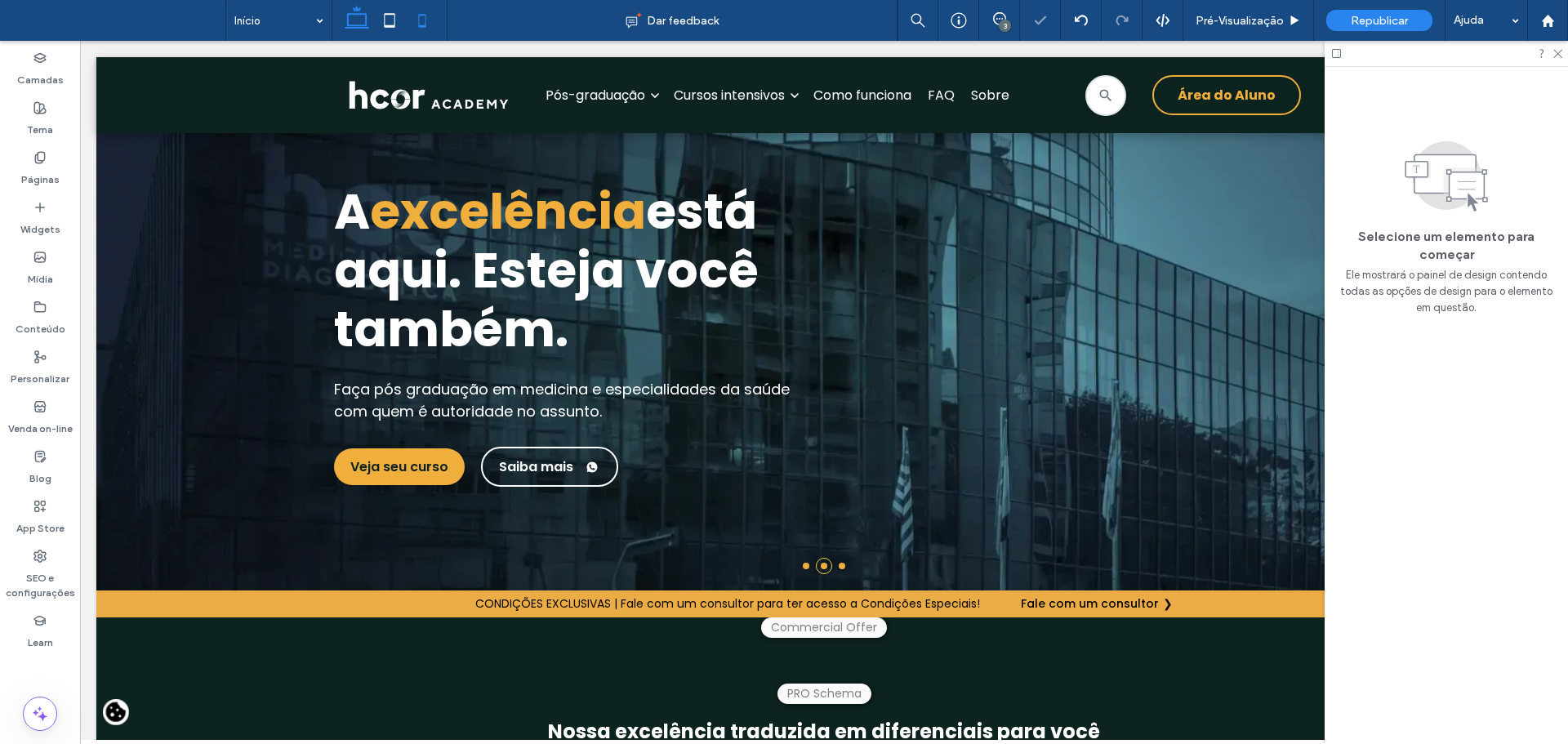
click at [436, 19] on icon at bounding box center [422, 21] width 32 height 32
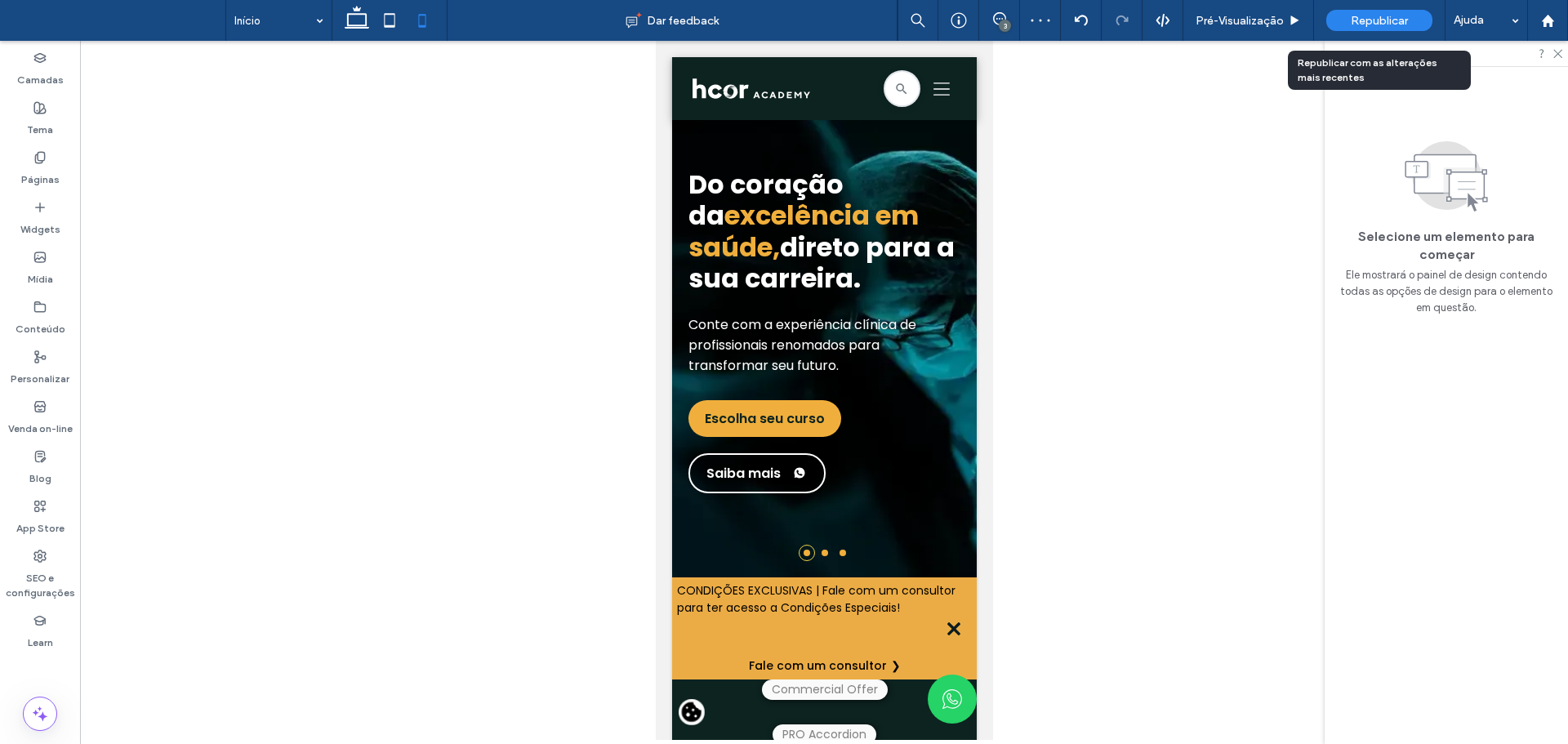
click at [1383, 22] on span "Republicar" at bounding box center [1379, 20] width 58 height 13
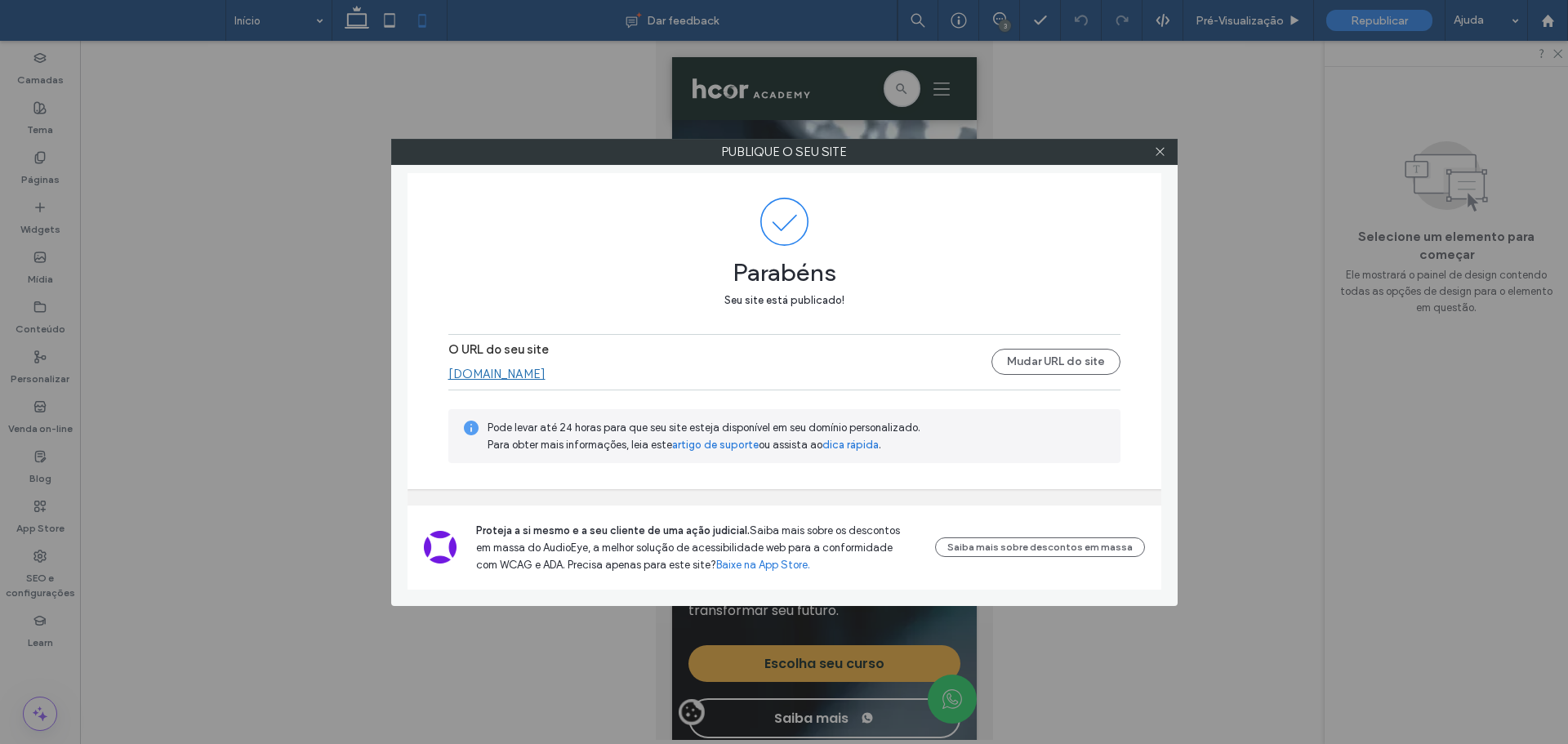
click at [459, 375] on link "[DOMAIN_NAME]" at bounding box center [497, 374] width 97 height 14
click at [1165, 156] on icon at bounding box center [1160, 152] width 13 height 13
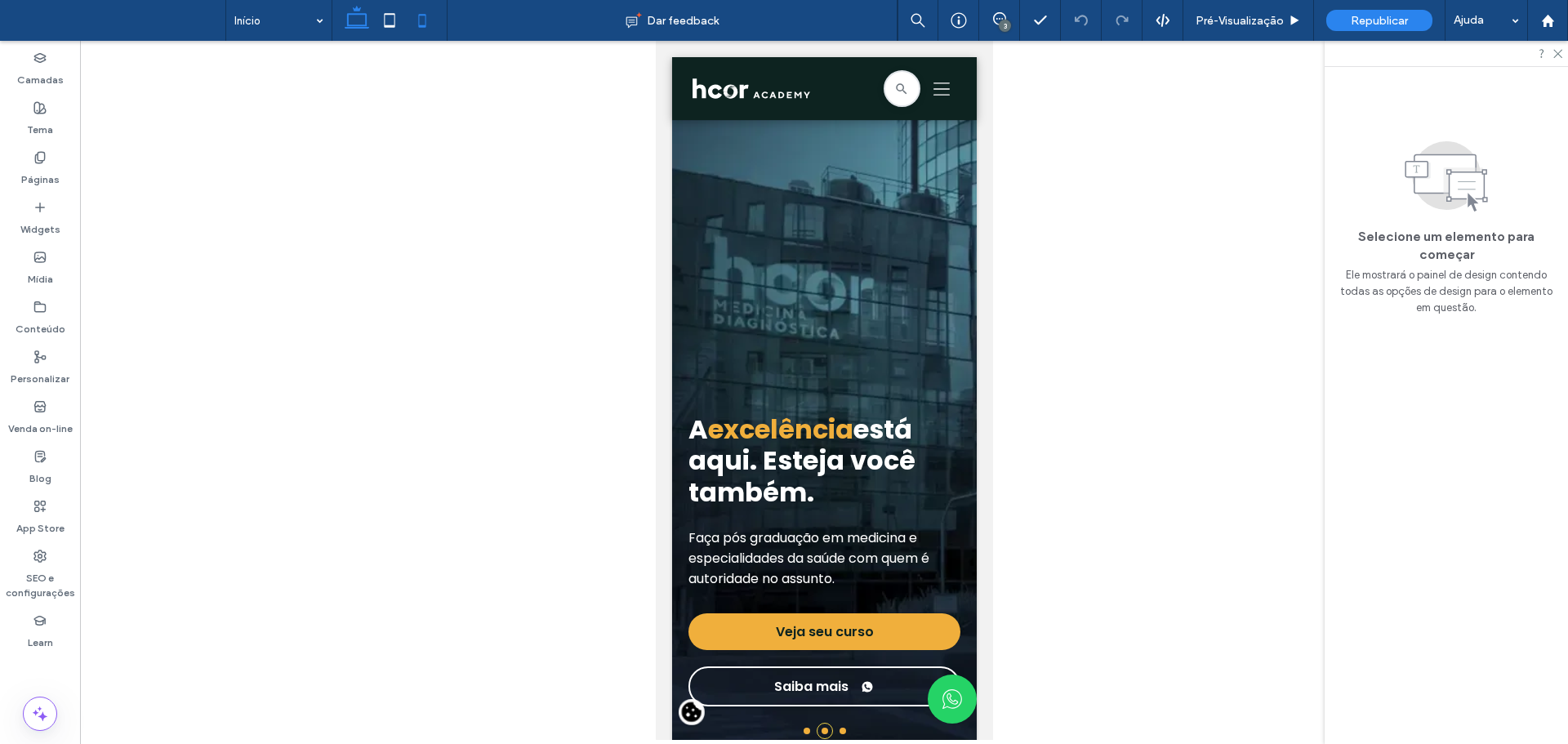
click at [364, 16] on icon at bounding box center [357, 21] width 32 height 32
